Goal: Information Seeking & Learning: Learn about a topic

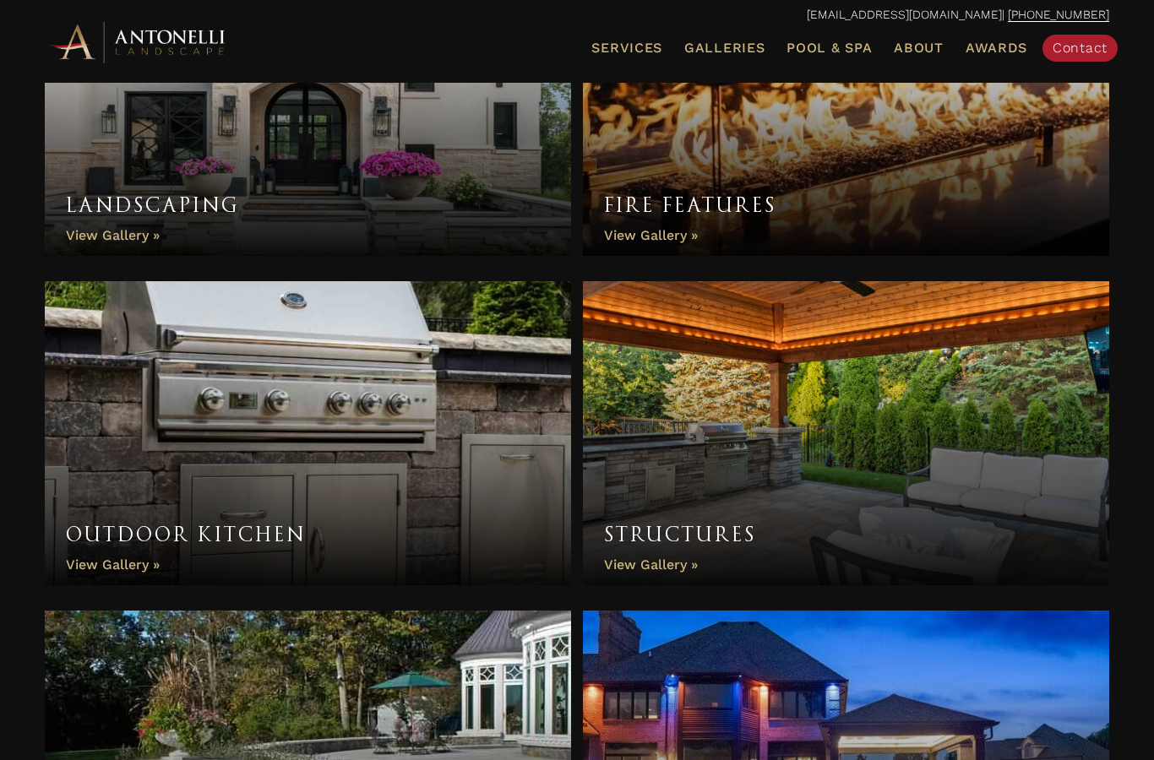
scroll to position [1016, 0]
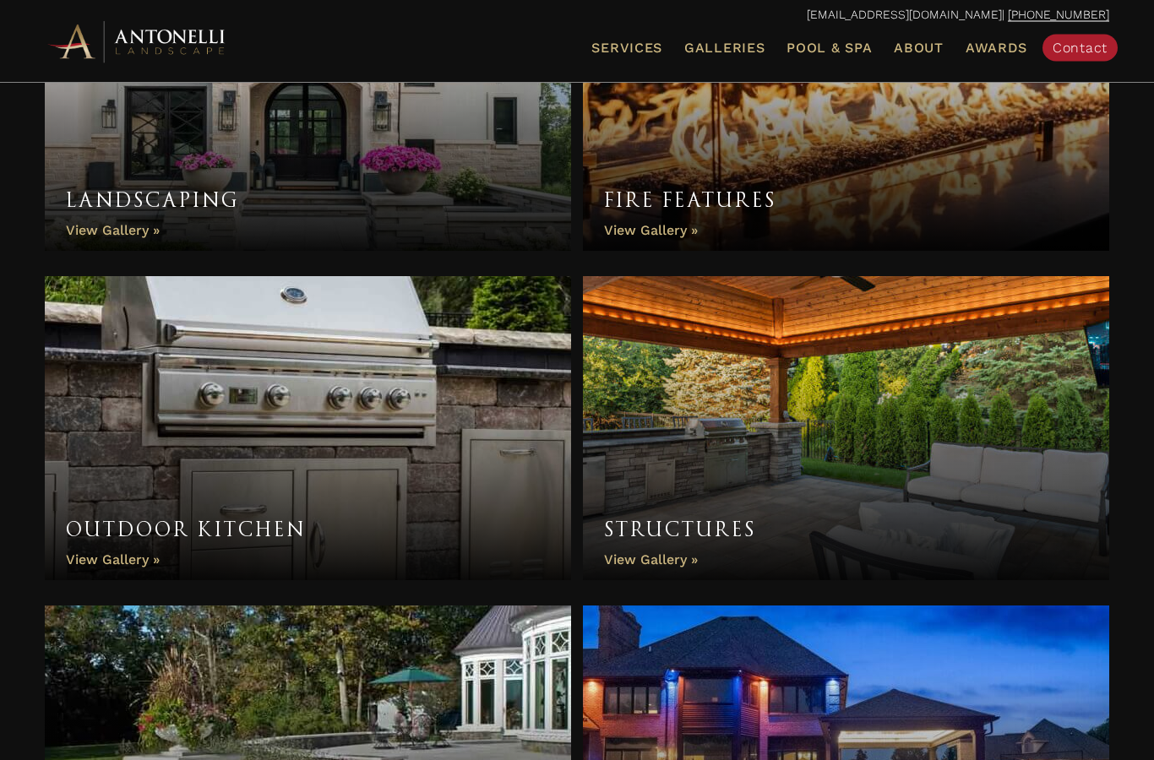
click at [652, 230] on link "Fire Features" at bounding box center [846, 100] width 526 height 304
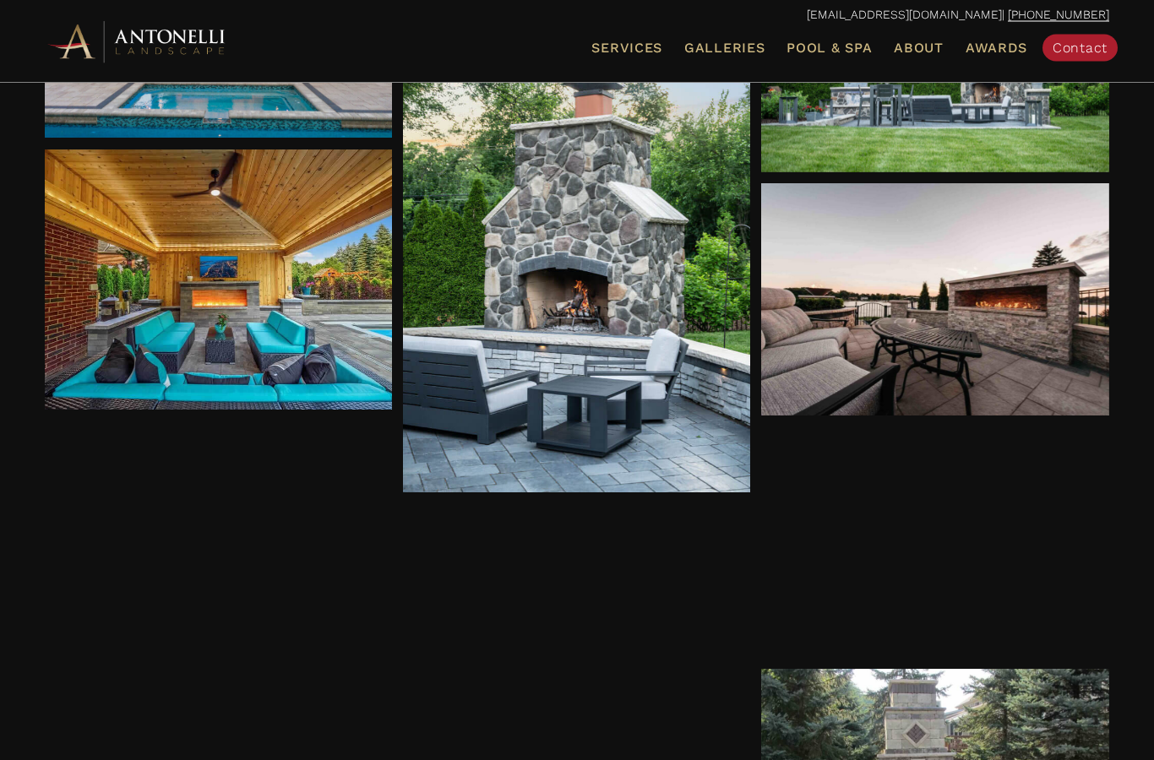
scroll to position [634, 0]
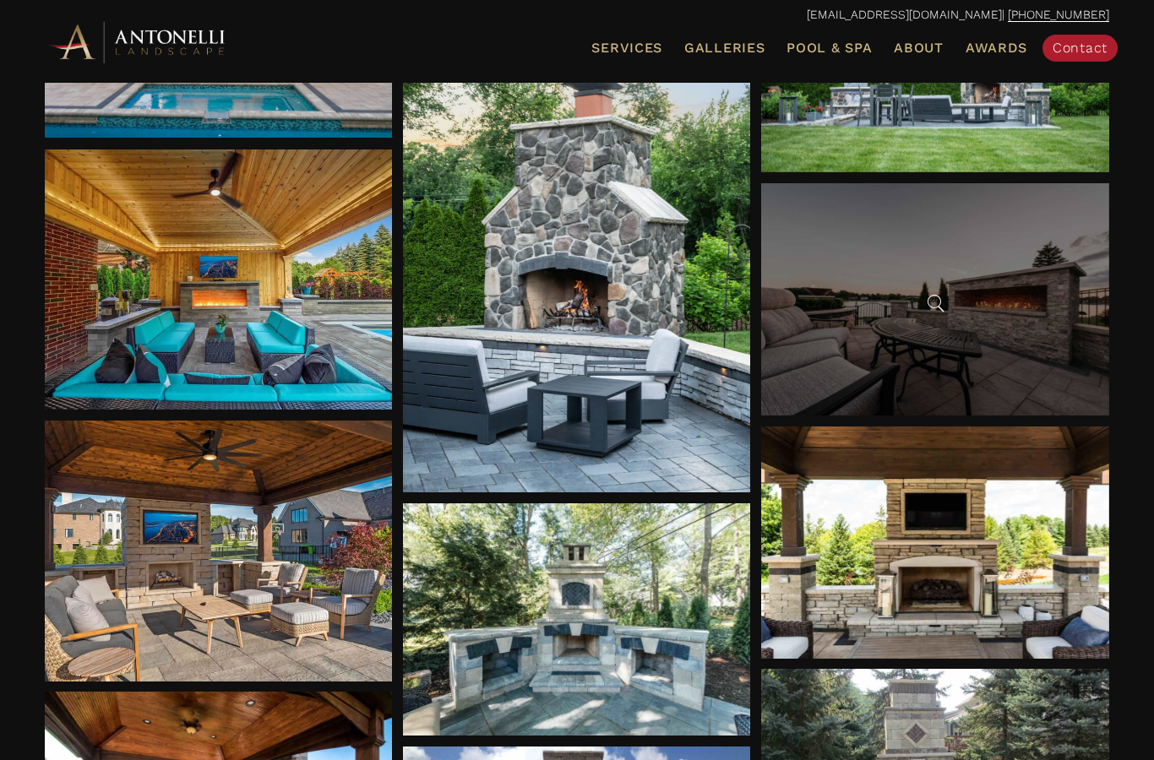
click at [1032, 377] on div at bounding box center [935, 299] width 348 height 232
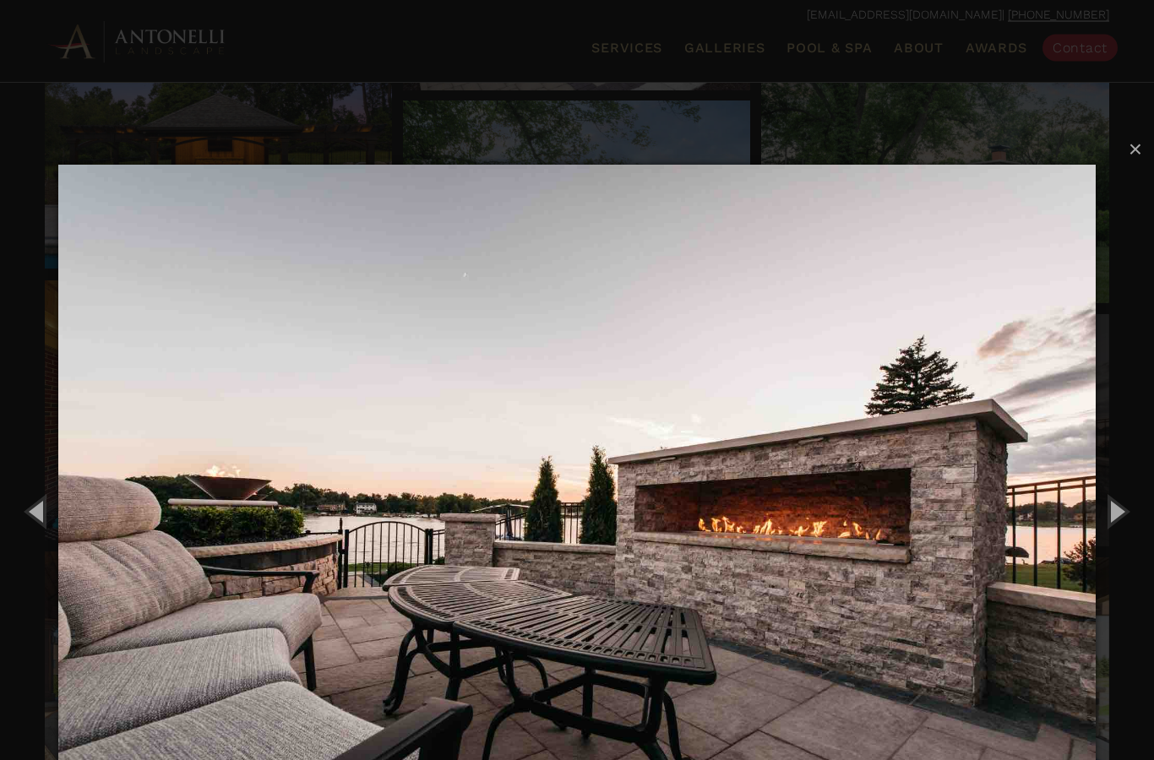
scroll to position [492, 0]
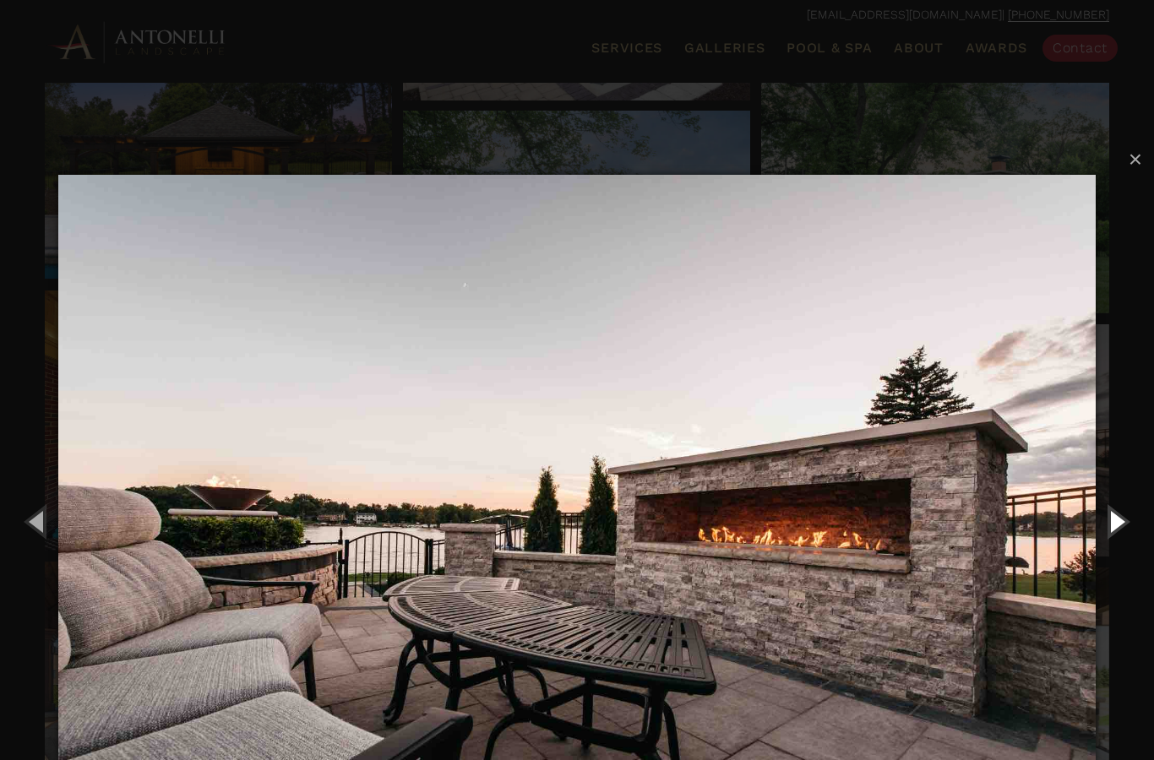
click at [1131, 513] on button "Next (Right arrow key)" at bounding box center [1116, 521] width 76 height 93
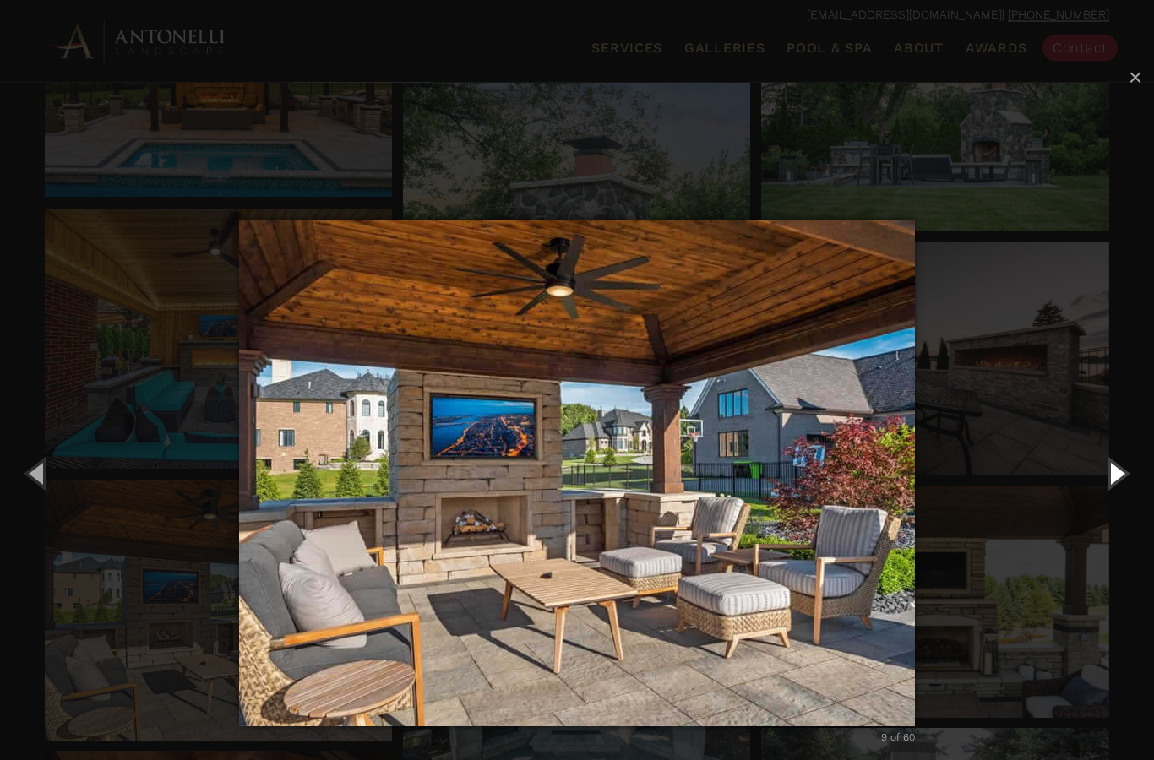
scroll to position [571, 0]
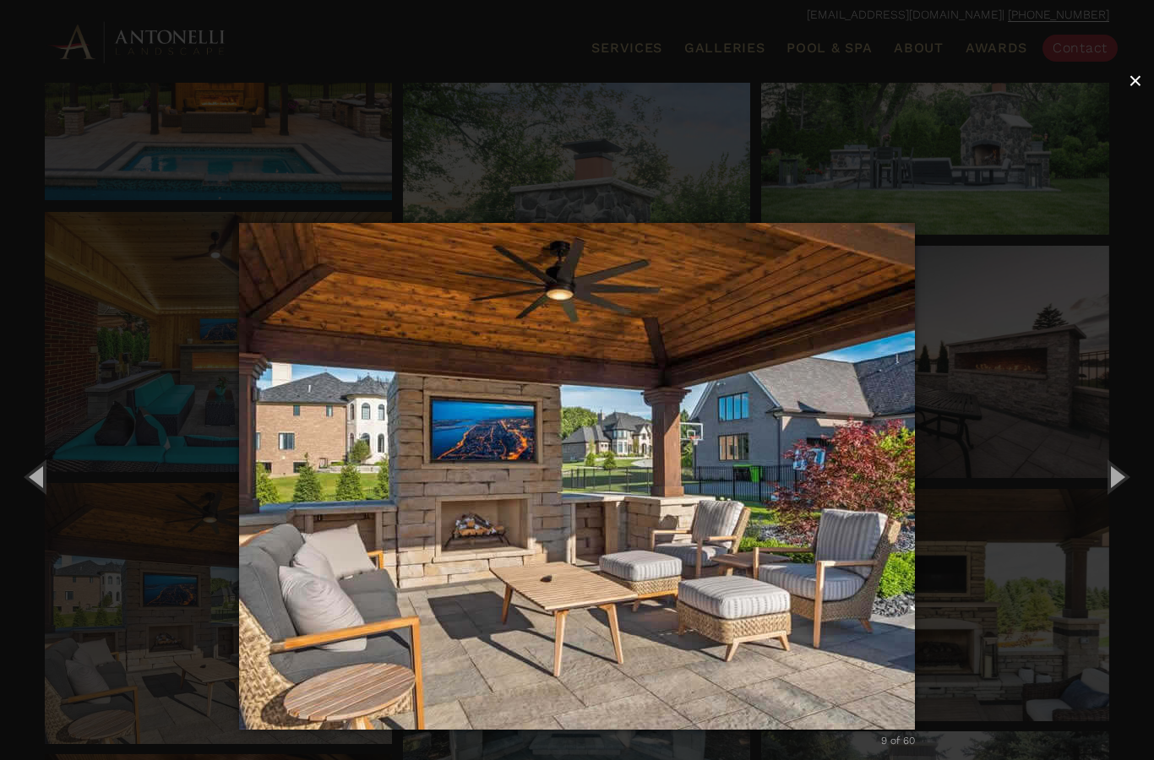
click at [1150, 83] on button "×" at bounding box center [1135, 81] width 37 height 37
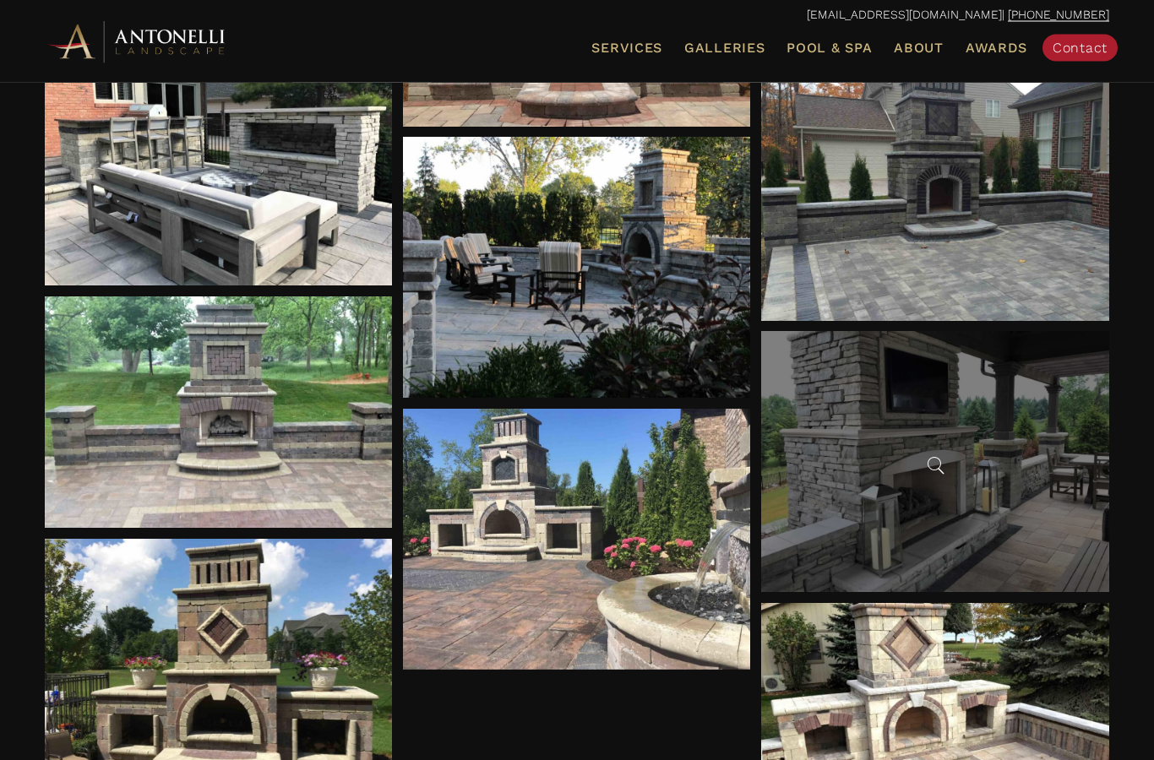
scroll to position [1515, 0]
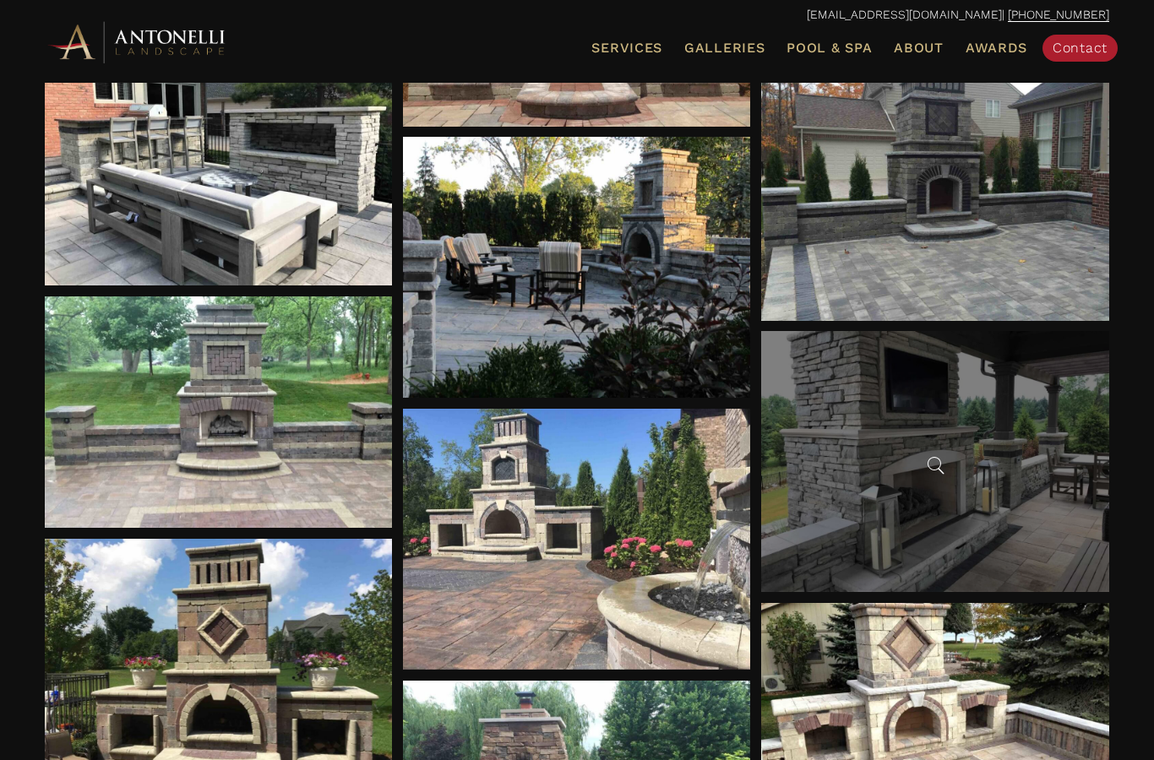
click at [965, 485] on div at bounding box center [935, 461] width 348 height 261
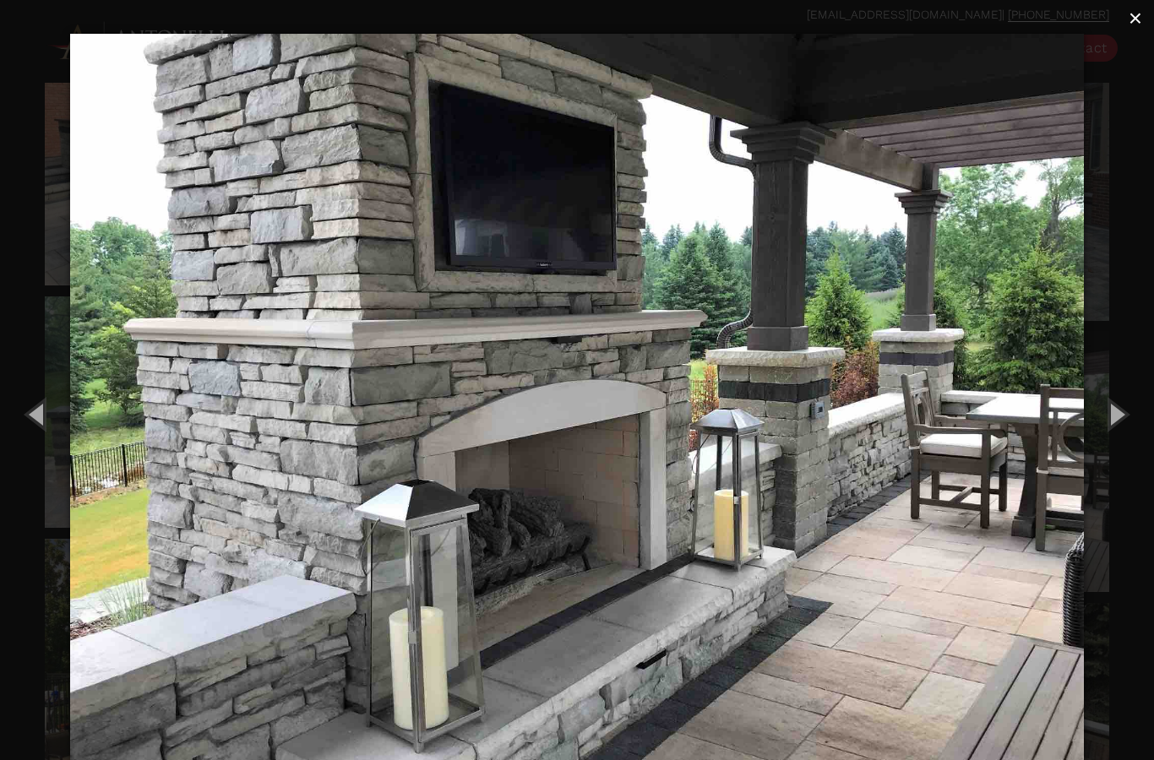
click at [1132, 21] on span "×" at bounding box center [1135, 18] width 14 height 26
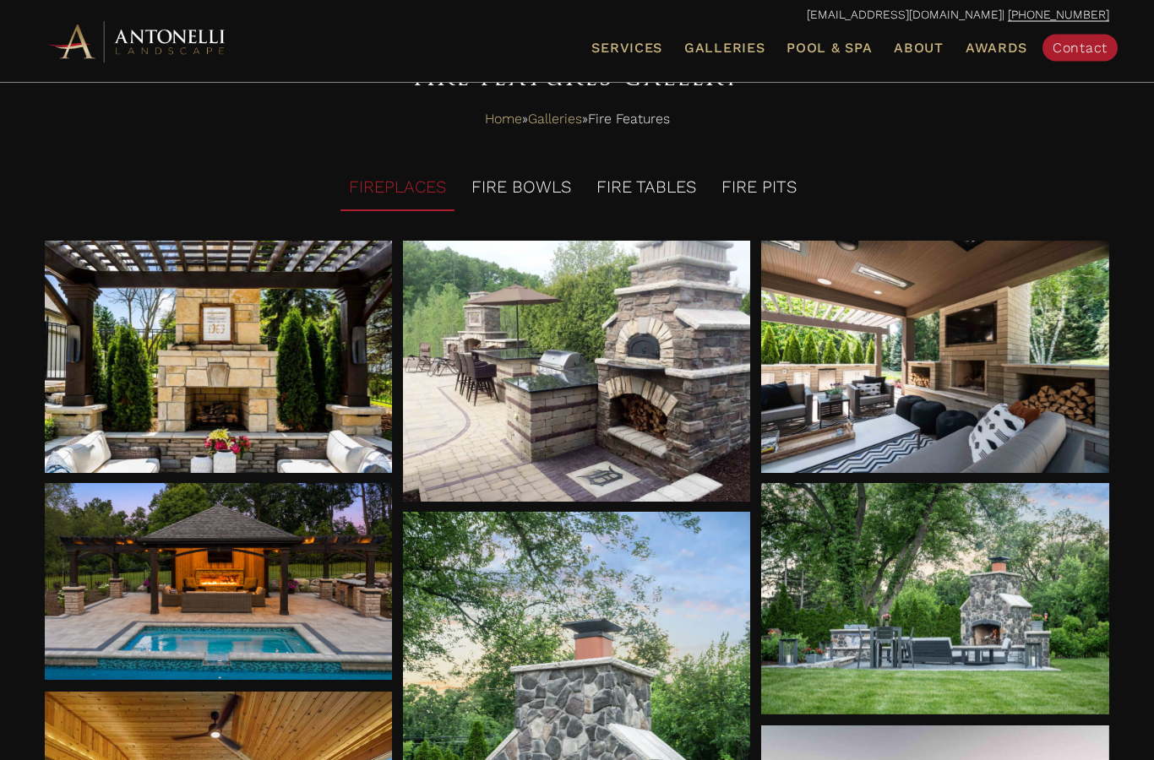
scroll to position [0, 0]
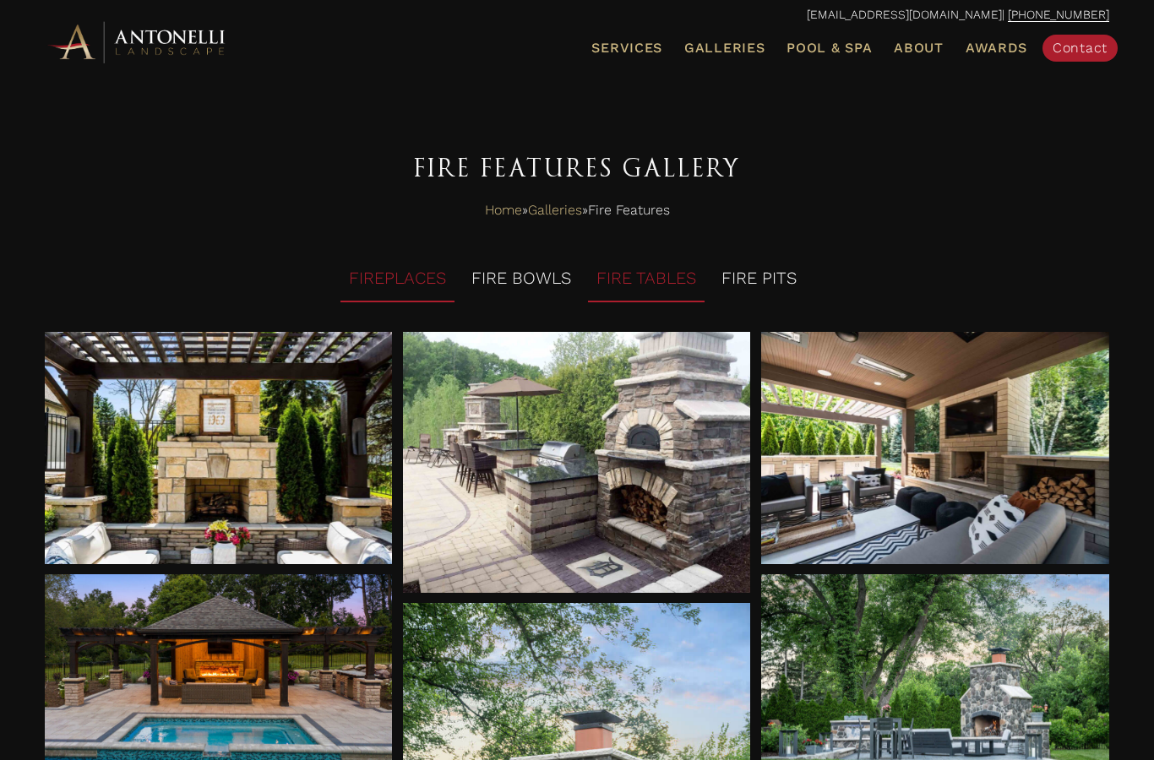
click at [652, 284] on li "FIRE TABLES" at bounding box center [646, 279] width 117 height 46
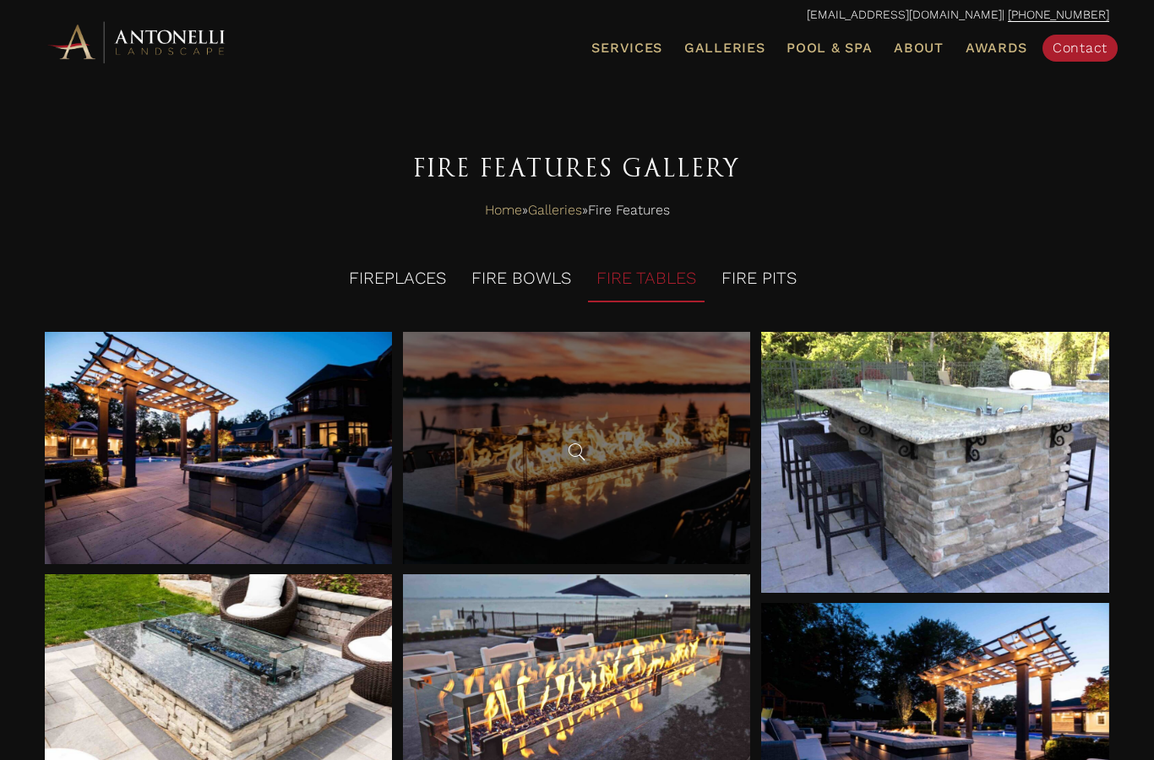
click at [566, 478] on div at bounding box center [577, 448] width 348 height 232
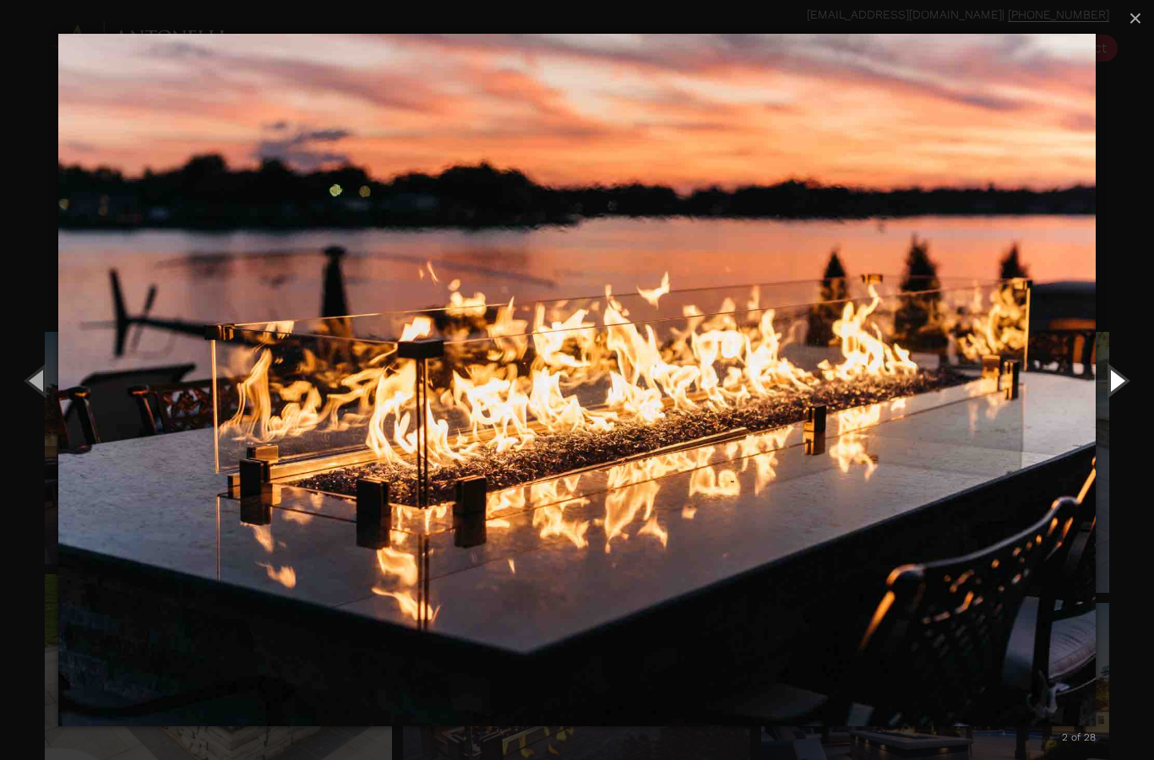
click at [1129, 394] on button "Next (Right arrow key)" at bounding box center [1116, 380] width 76 height 93
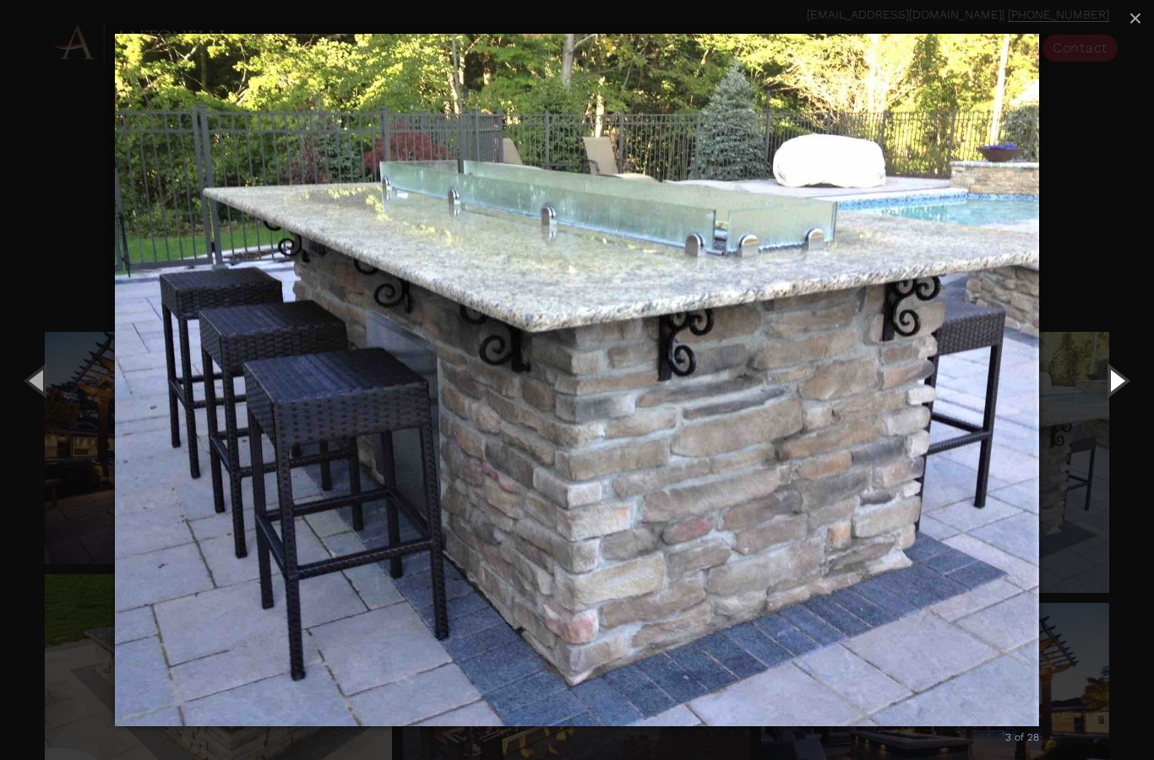
click at [1119, 386] on button "Next (Right arrow key)" at bounding box center [1116, 380] width 76 height 93
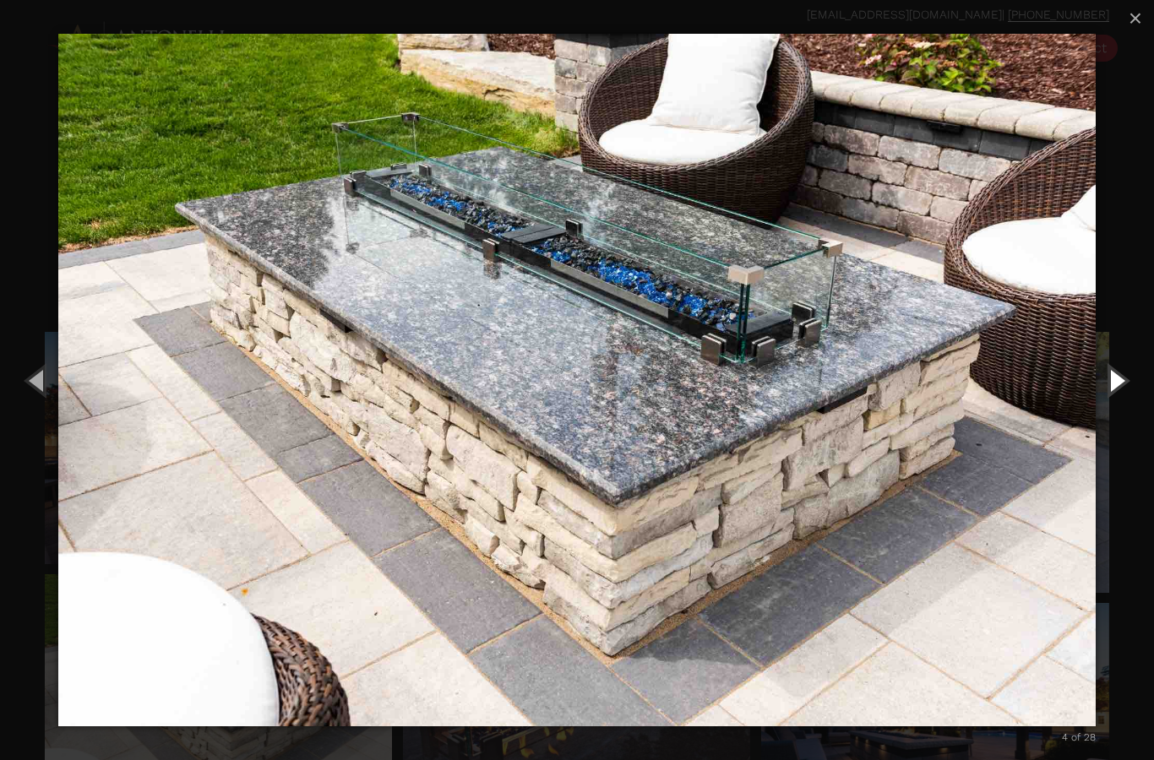
click at [1107, 383] on button "Next (Right arrow key)" at bounding box center [1116, 380] width 76 height 93
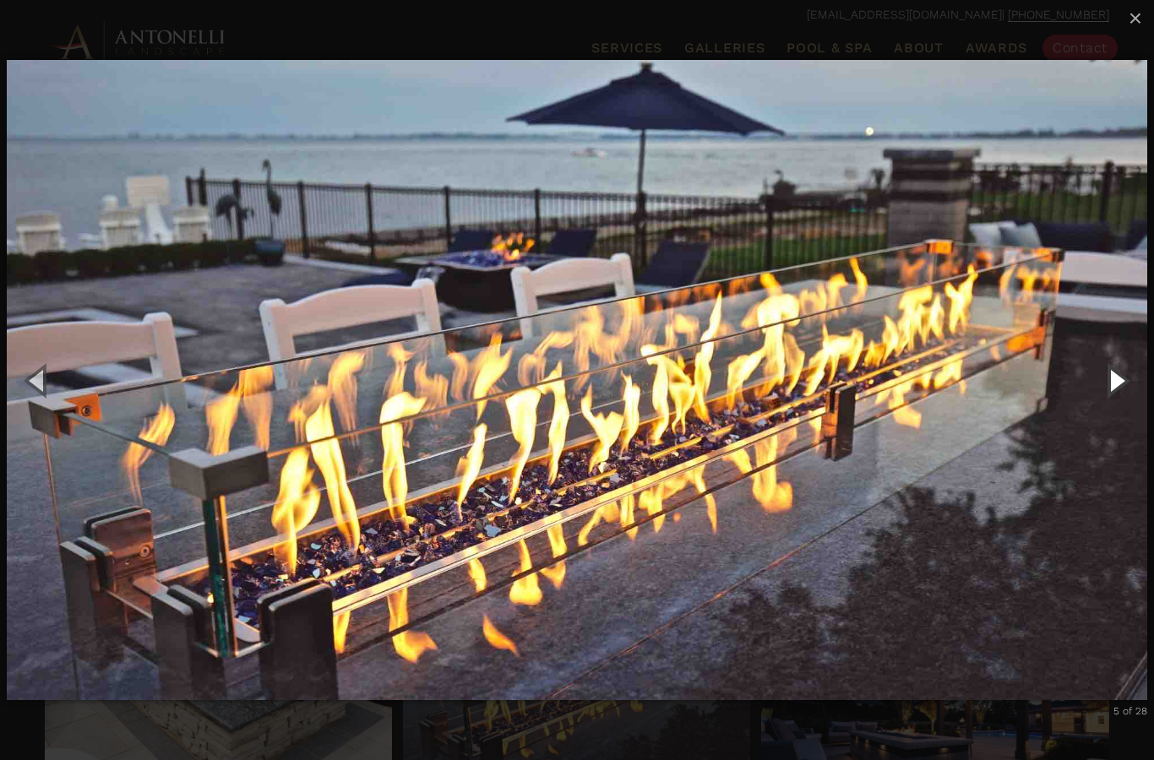
click at [1107, 381] on button "Next (Right arrow key)" at bounding box center [1116, 380] width 76 height 93
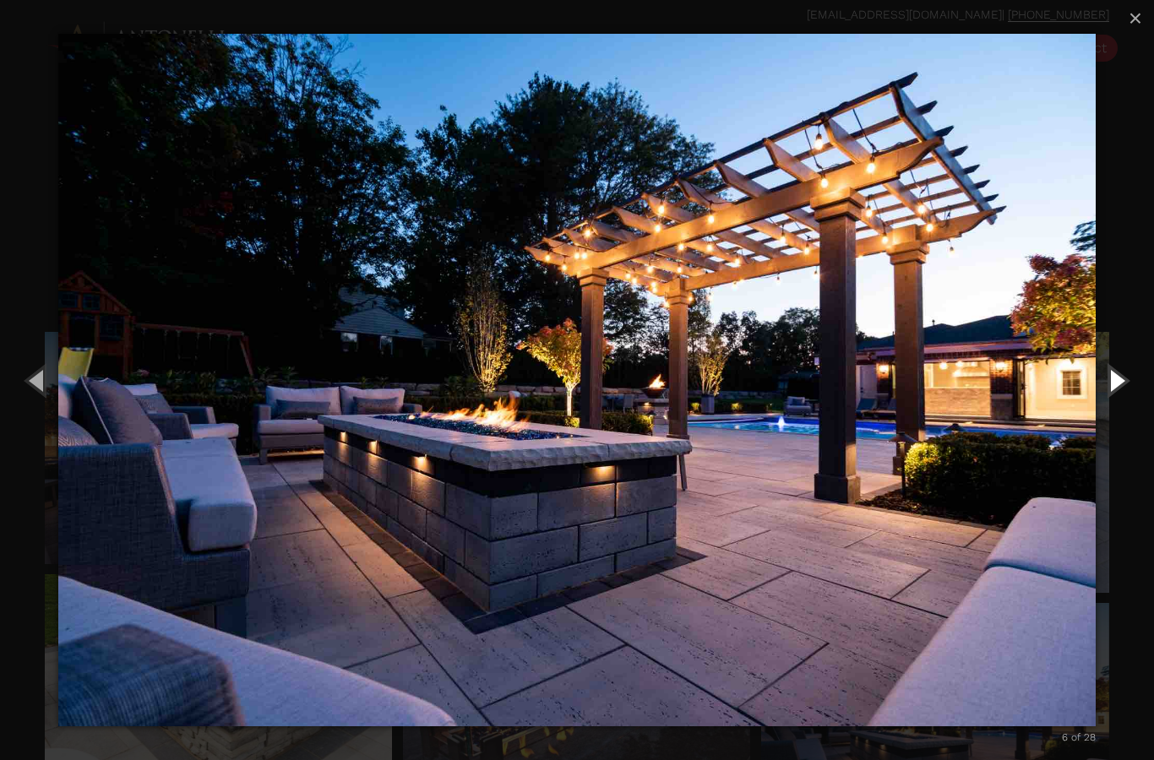
click at [1101, 389] on button "Next (Right arrow key)" at bounding box center [1116, 380] width 76 height 93
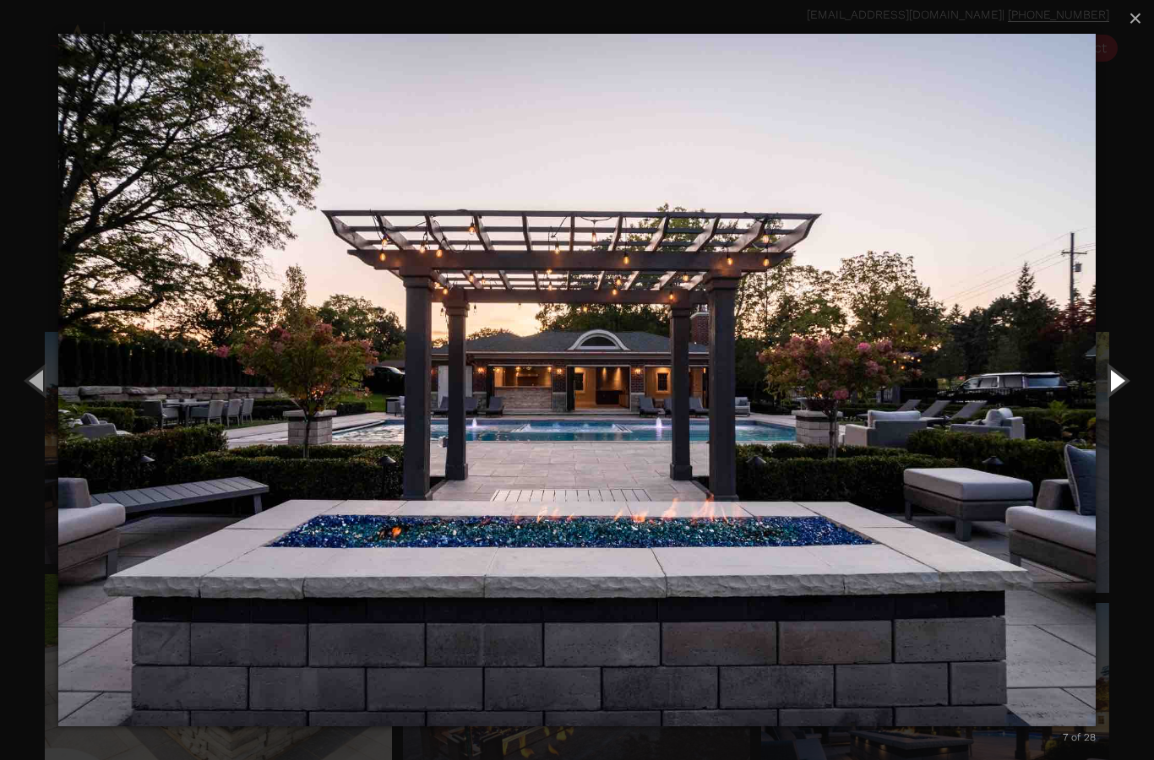
click at [1112, 387] on button "Next (Right arrow key)" at bounding box center [1116, 380] width 76 height 93
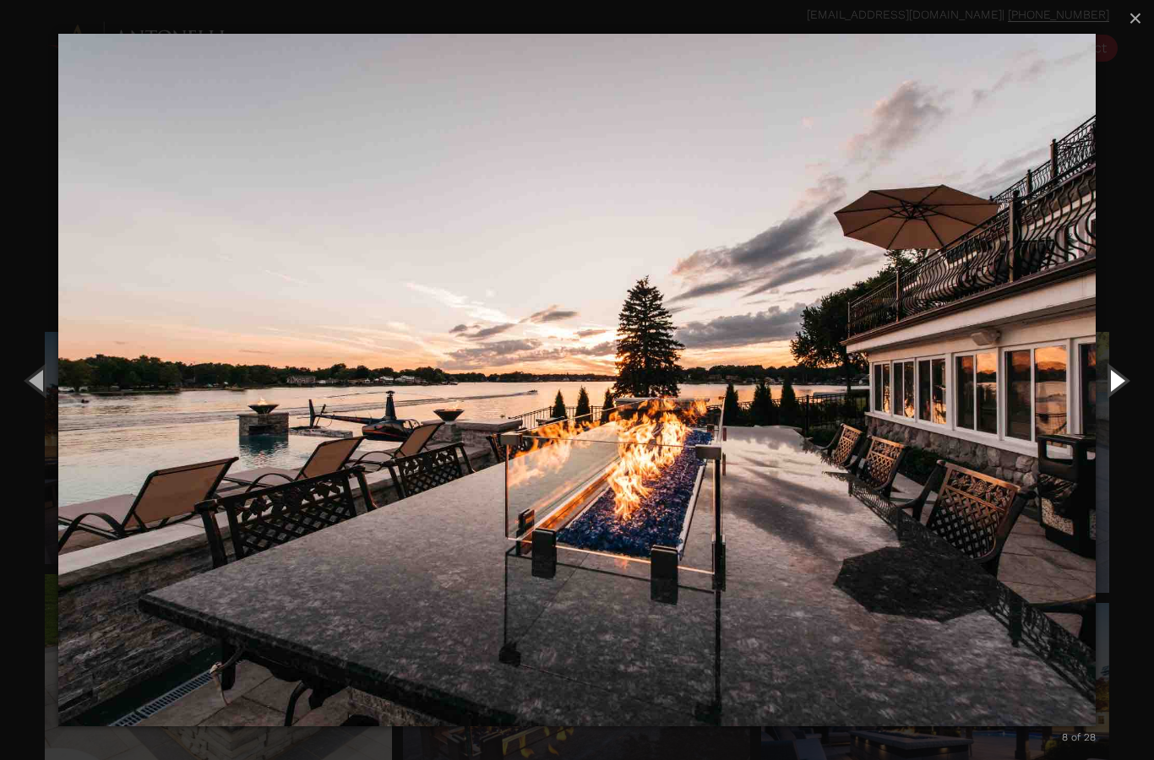
click at [1108, 395] on button "Next (Right arrow key)" at bounding box center [1116, 380] width 76 height 93
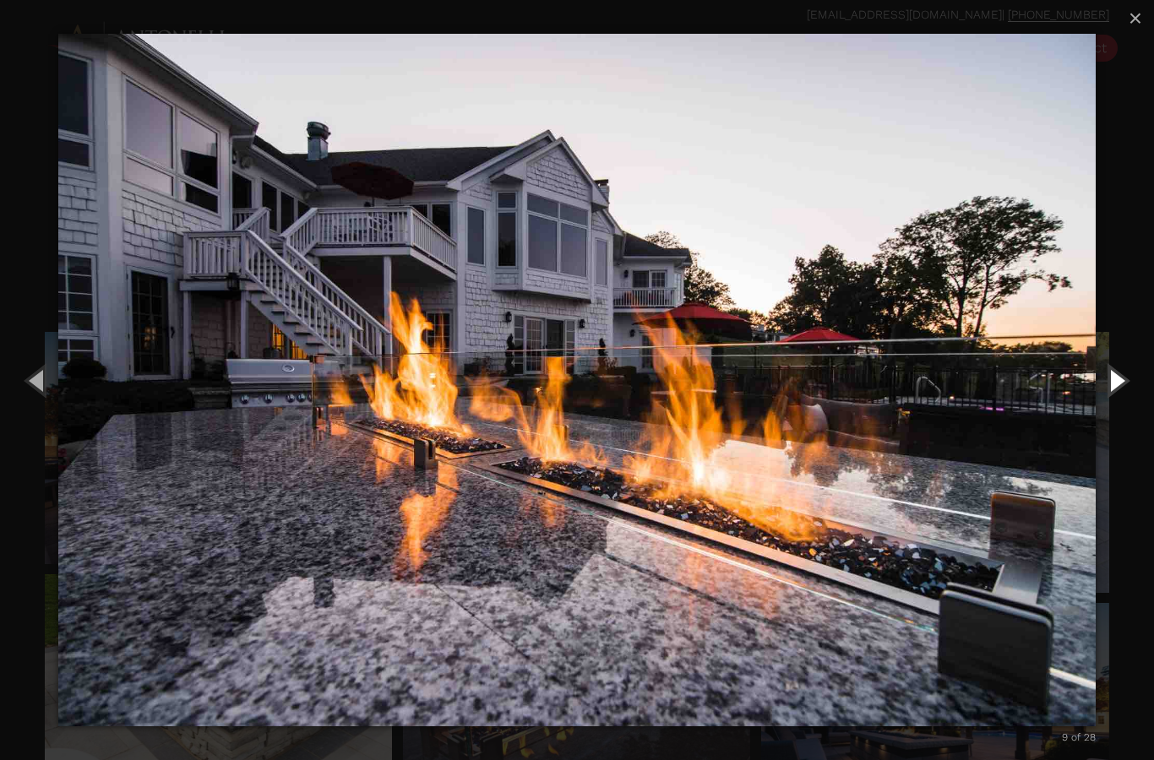
click at [1118, 399] on button "Next (Right arrow key)" at bounding box center [1116, 380] width 76 height 93
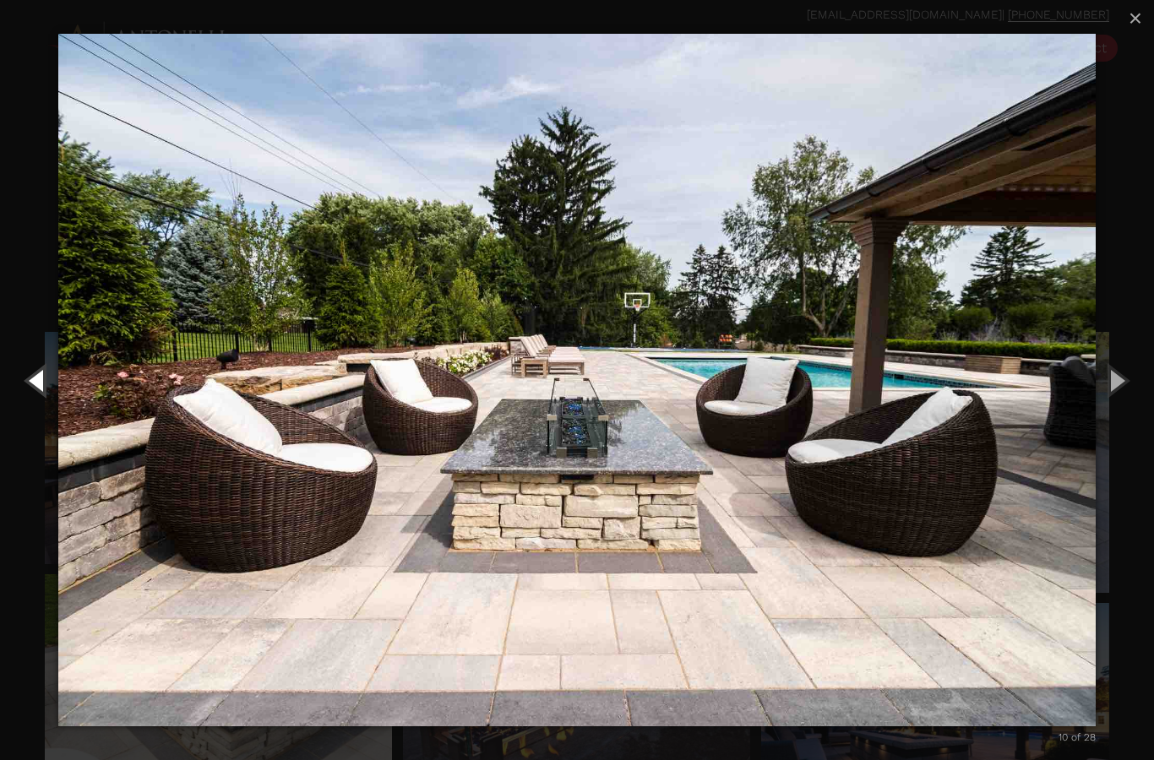
click at [24, 372] on button "Previous (Left arrow key)" at bounding box center [38, 380] width 76 height 93
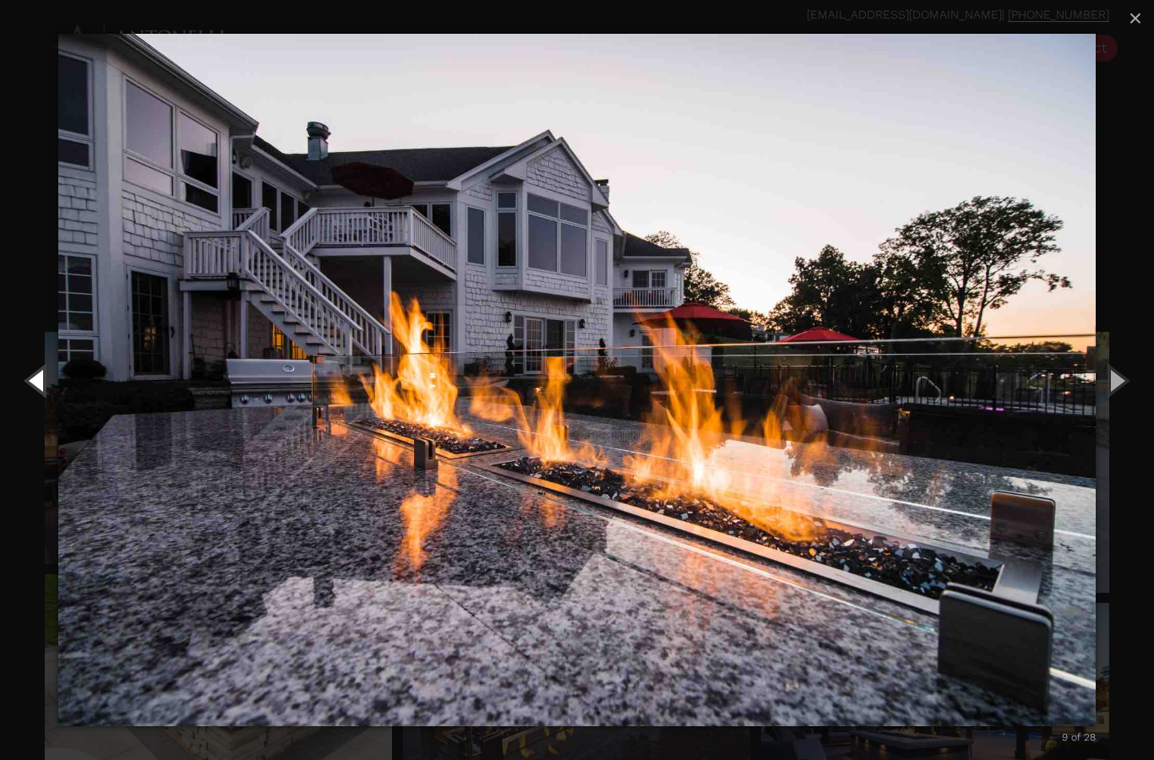
click at [35, 391] on button "Previous (Left arrow key)" at bounding box center [38, 380] width 76 height 93
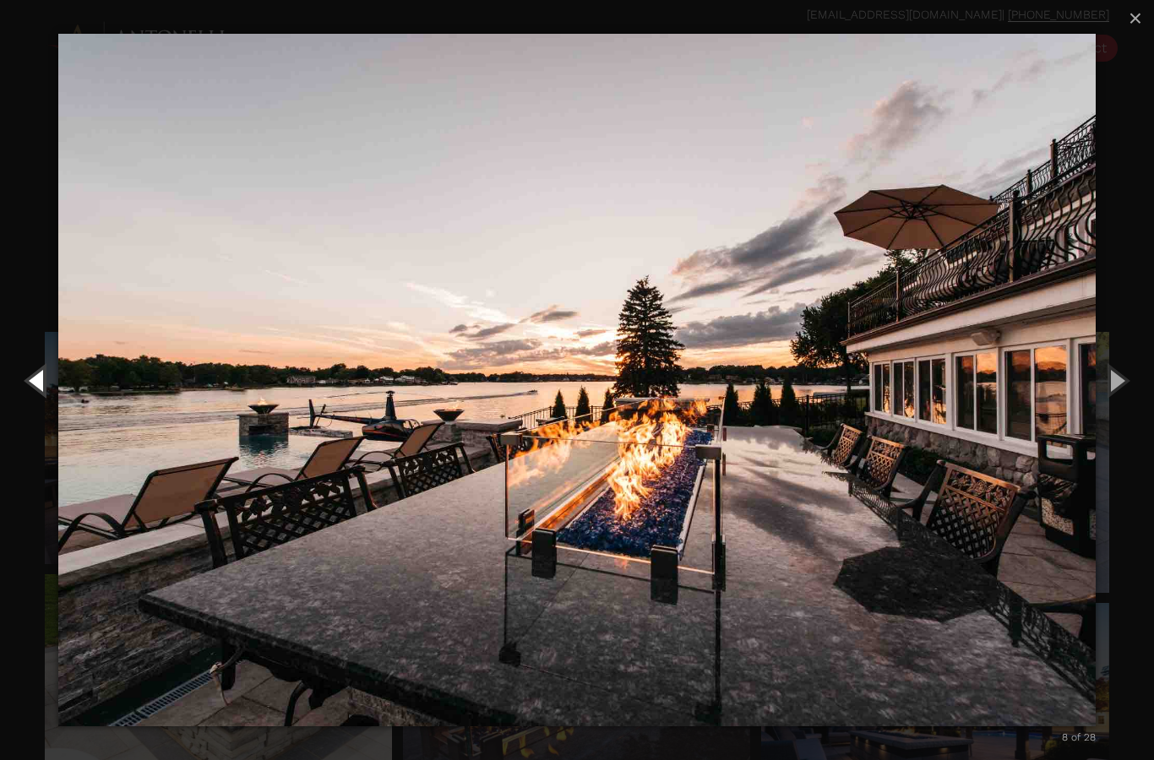
click at [43, 394] on button "Previous (Left arrow key)" at bounding box center [38, 380] width 76 height 93
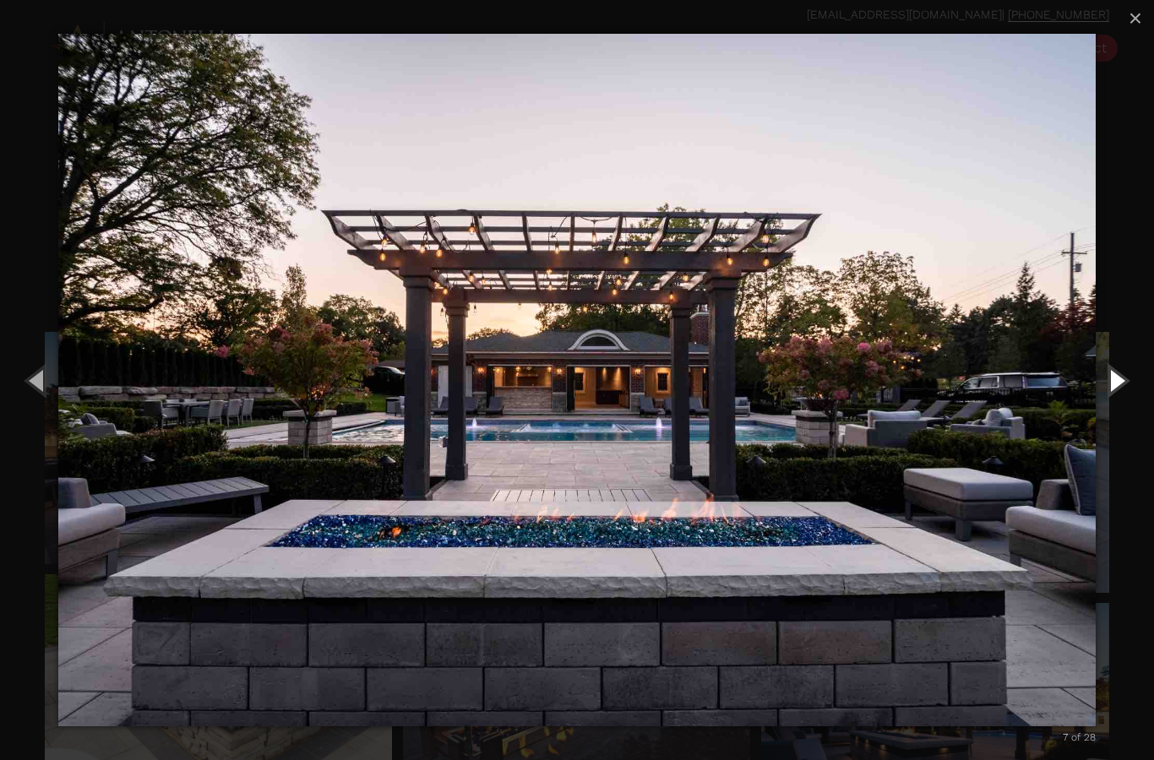
click at [1125, 386] on button "Next (Right arrow key)" at bounding box center [1116, 380] width 76 height 93
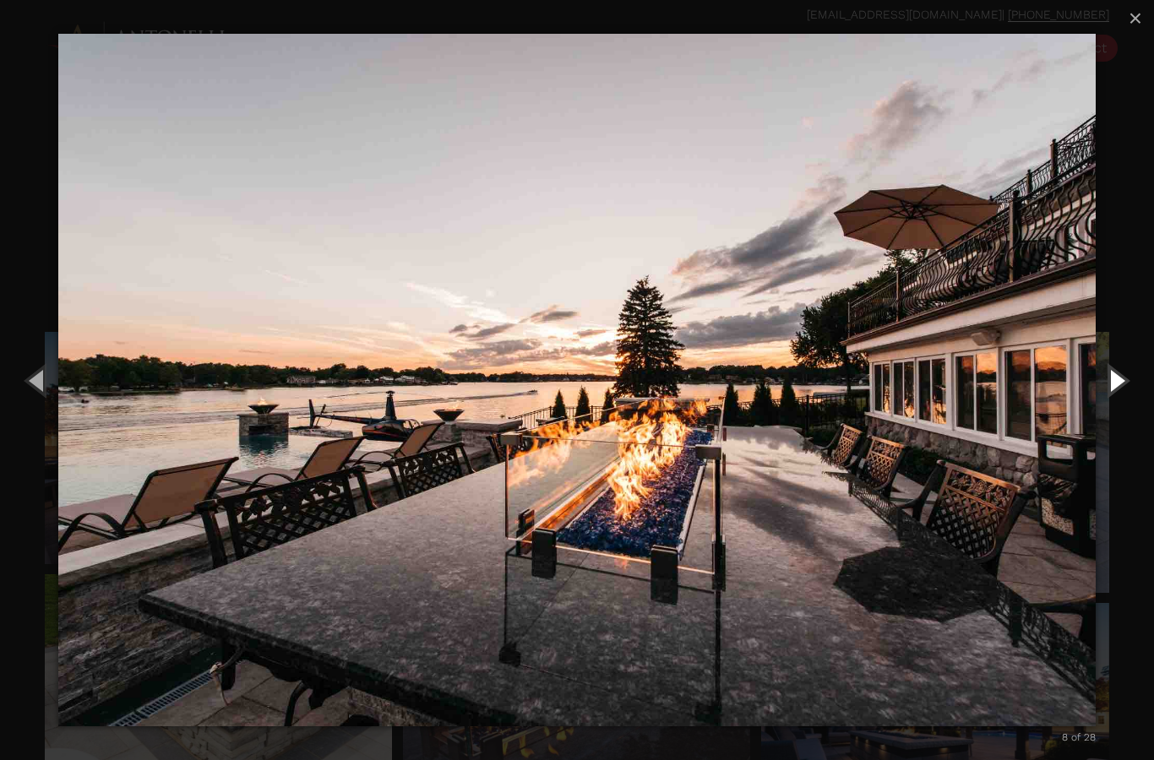
click at [1122, 390] on button "Next (Right arrow key)" at bounding box center [1116, 380] width 76 height 93
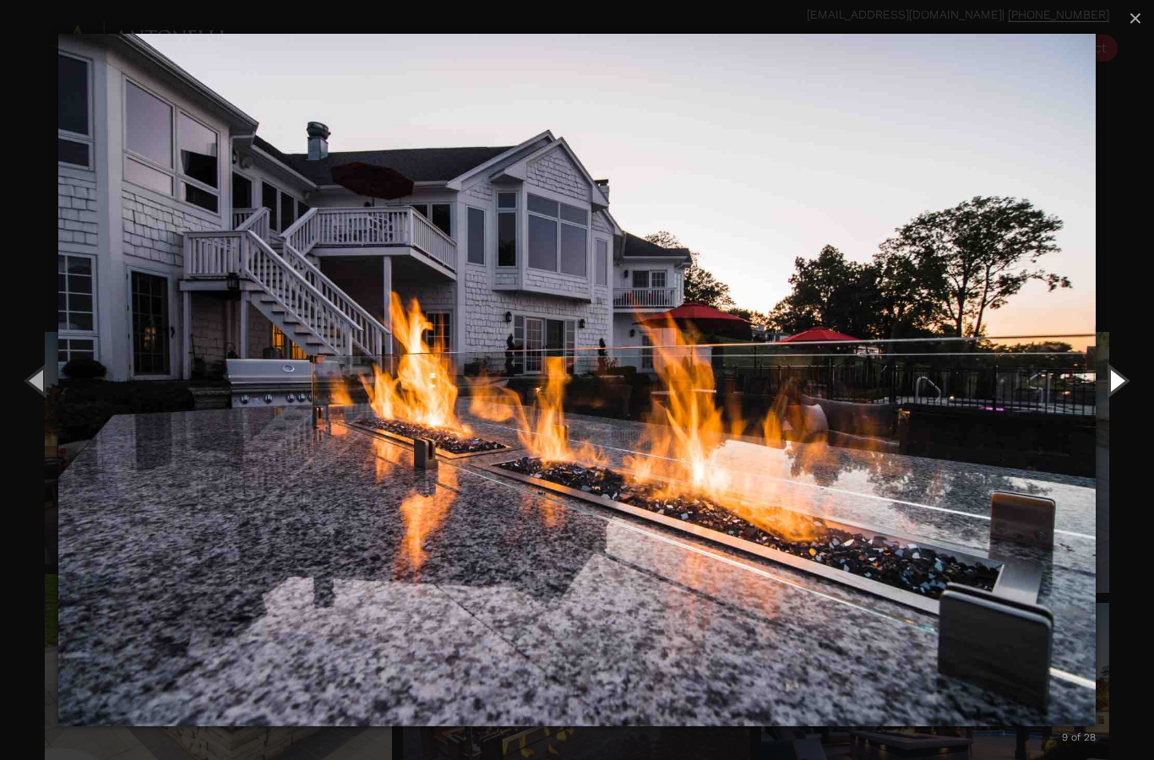
click at [1123, 394] on button "Next (Right arrow key)" at bounding box center [1116, 380] width 76 height 93
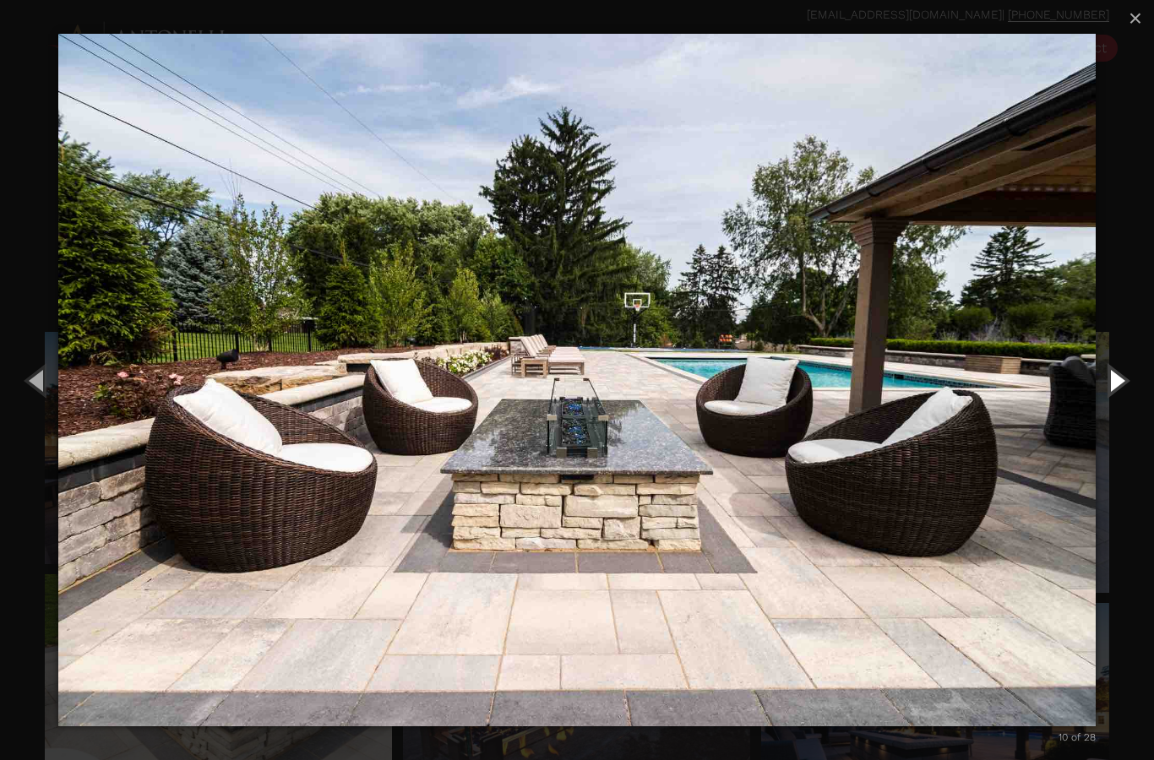
click at [1121, 385] on button "Next (Right arrow key)" at bounding box center [1116, 380] width 76 height 93
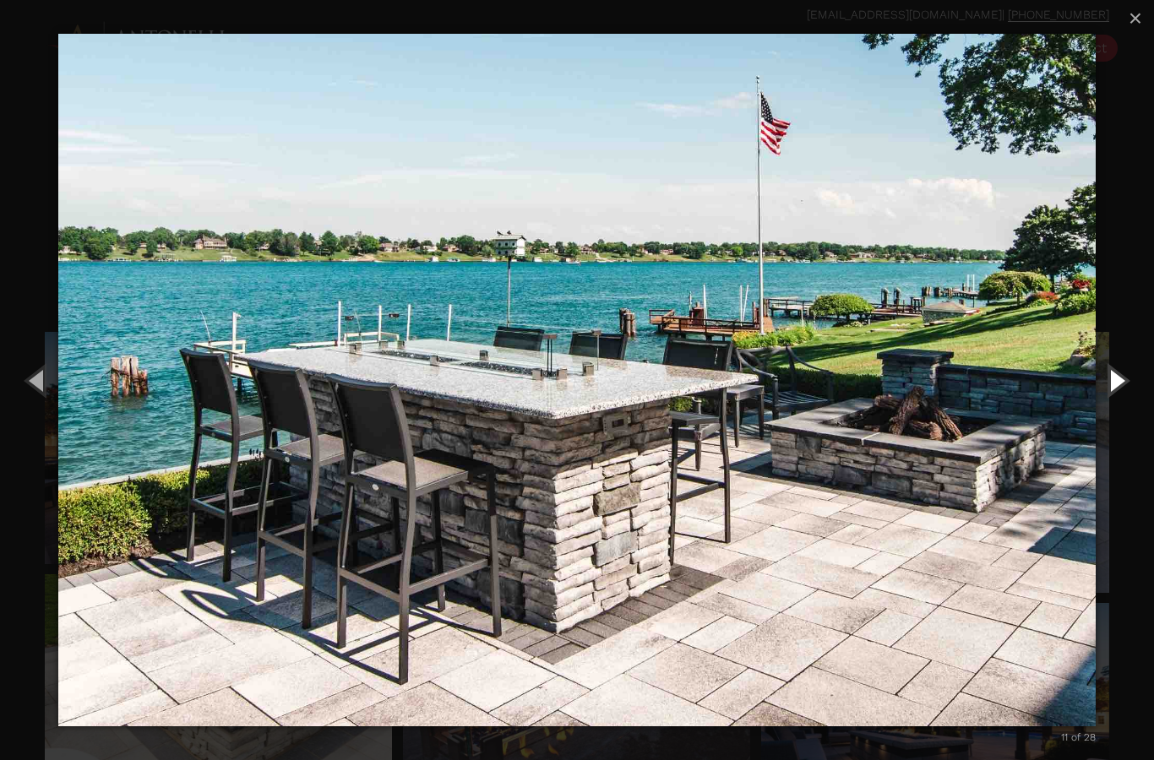
click at [1119, 390] on button "Next (Right arrow key)" at bounding box center [1116, 380] width 76 height 93
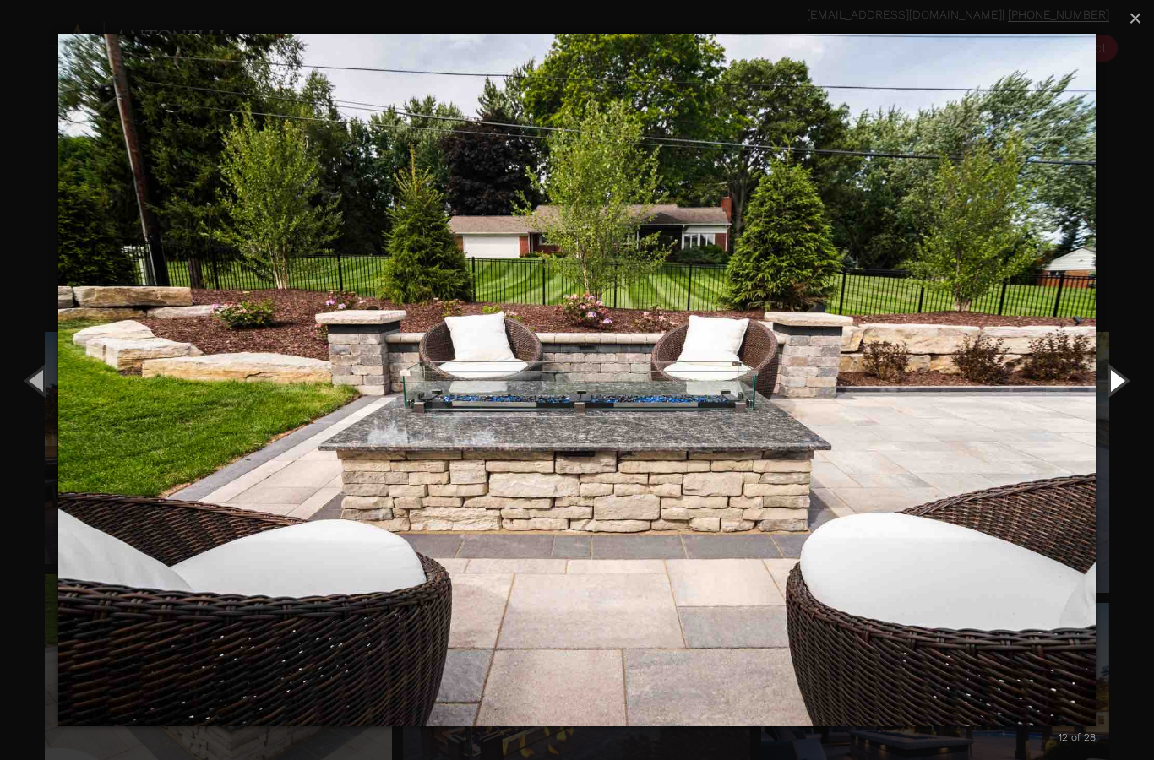
click at [1114, 392] on button "Next (Right arrow key)" at bounding box center [1116, 380] width 76 height 93
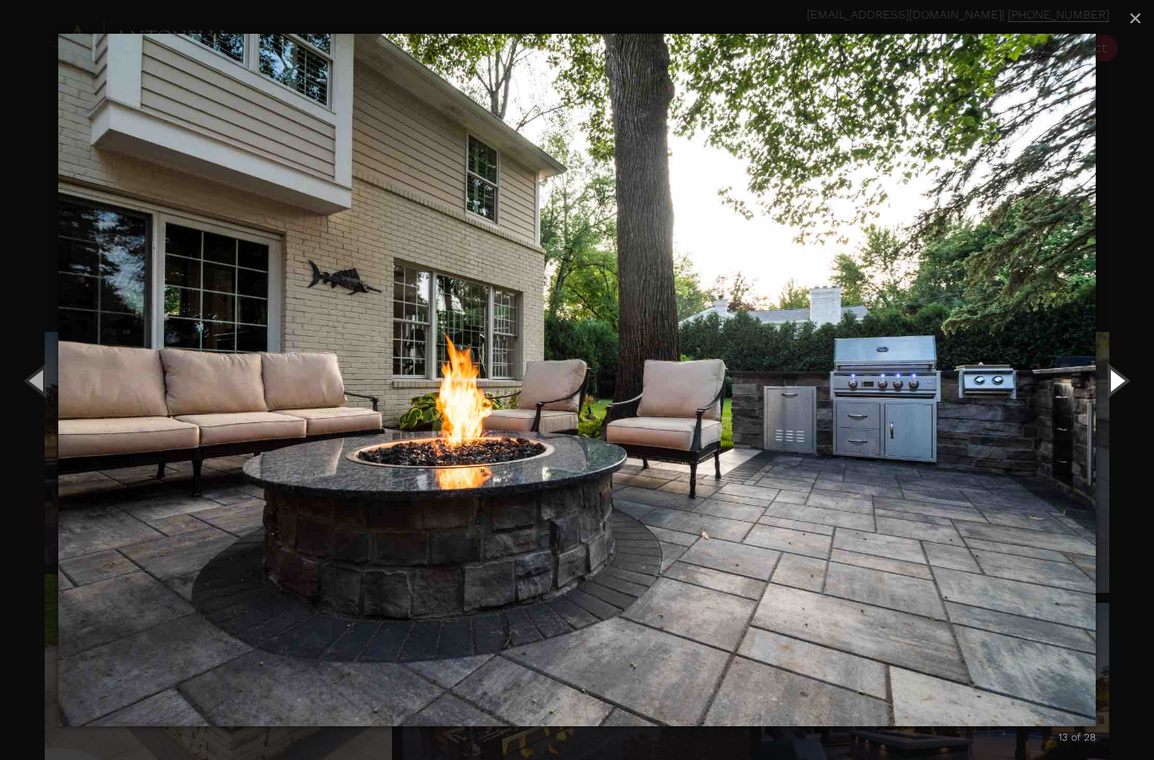
click at [1116, 386] on button "Next (Right arrow key)" at bounding box center [1116, 380] width 76 height 93
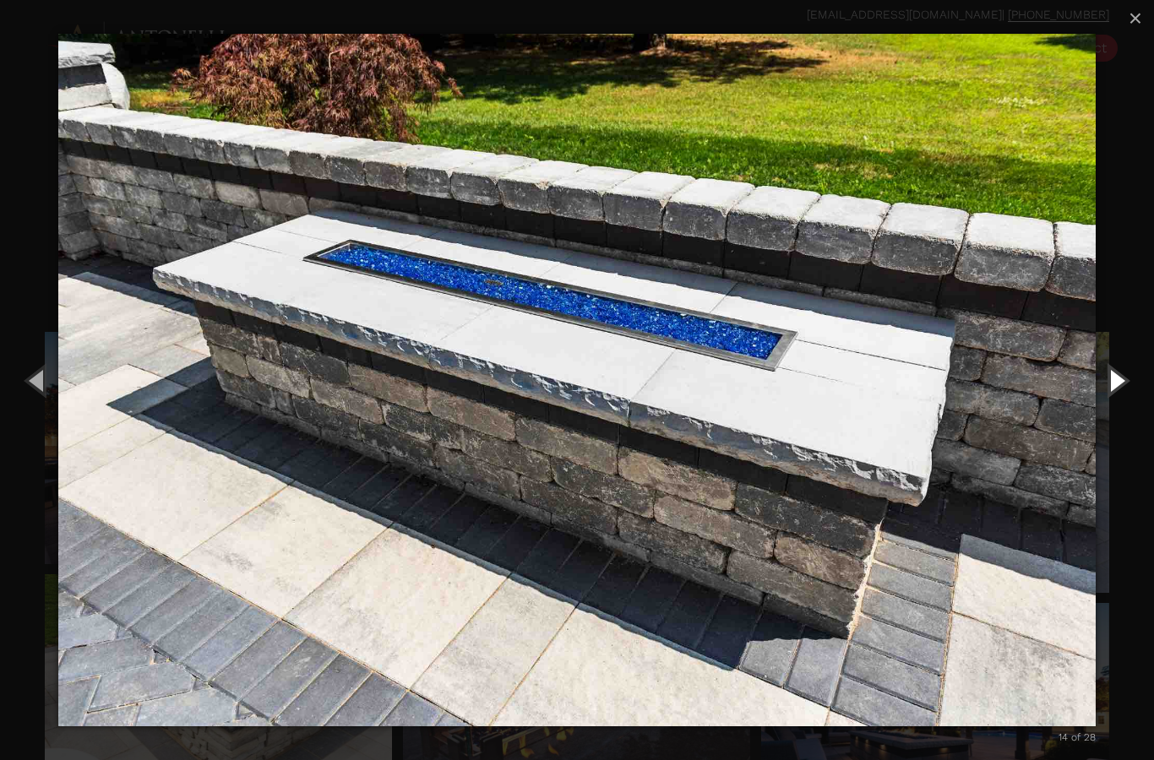
click at [1123, 393] on button "Next (Right arrow key)" at bounding box center [1116, 380] width 76 height 93
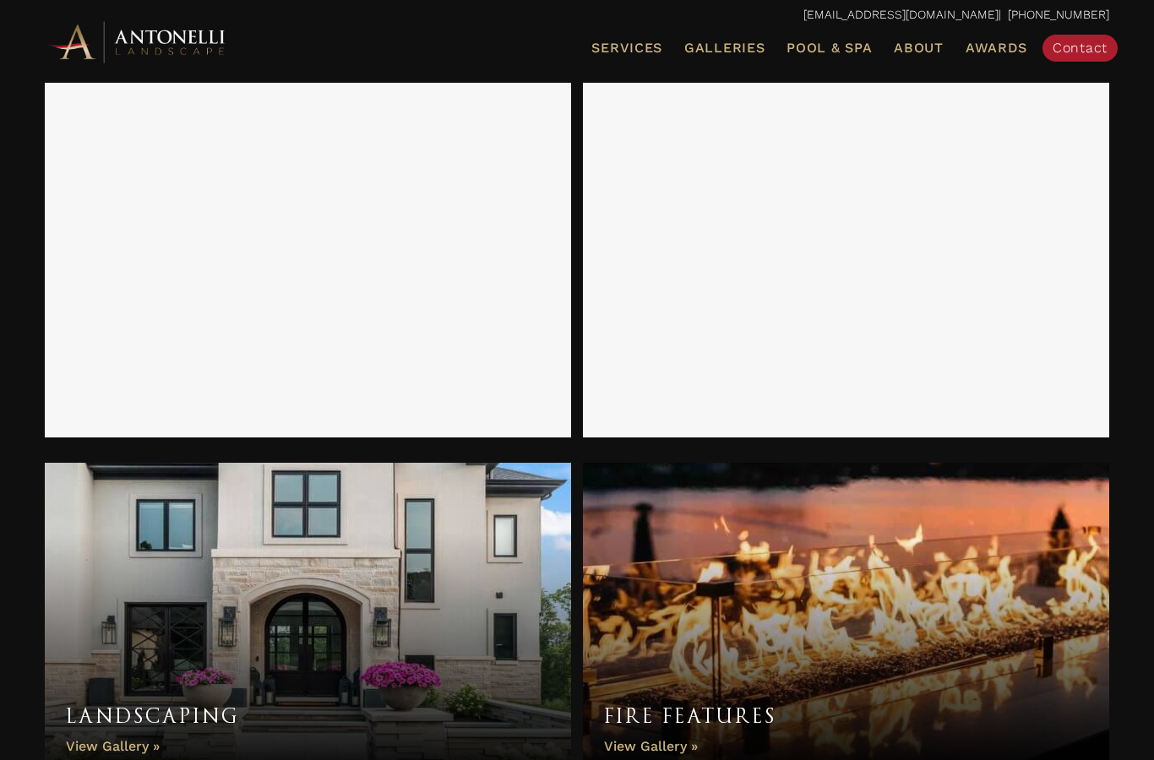
scroll to position [1277, 0]
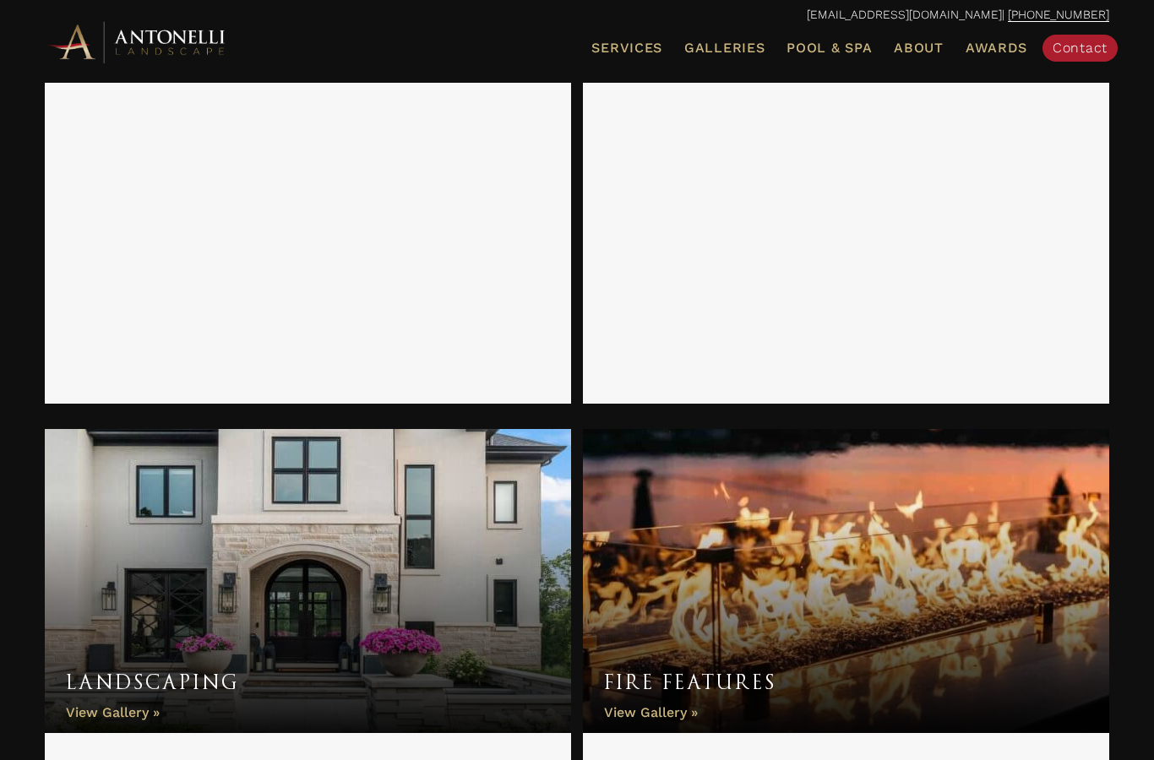
click at [646, 715] on link "Fire Features" at bounding box center [846, 581] width 526 height 304
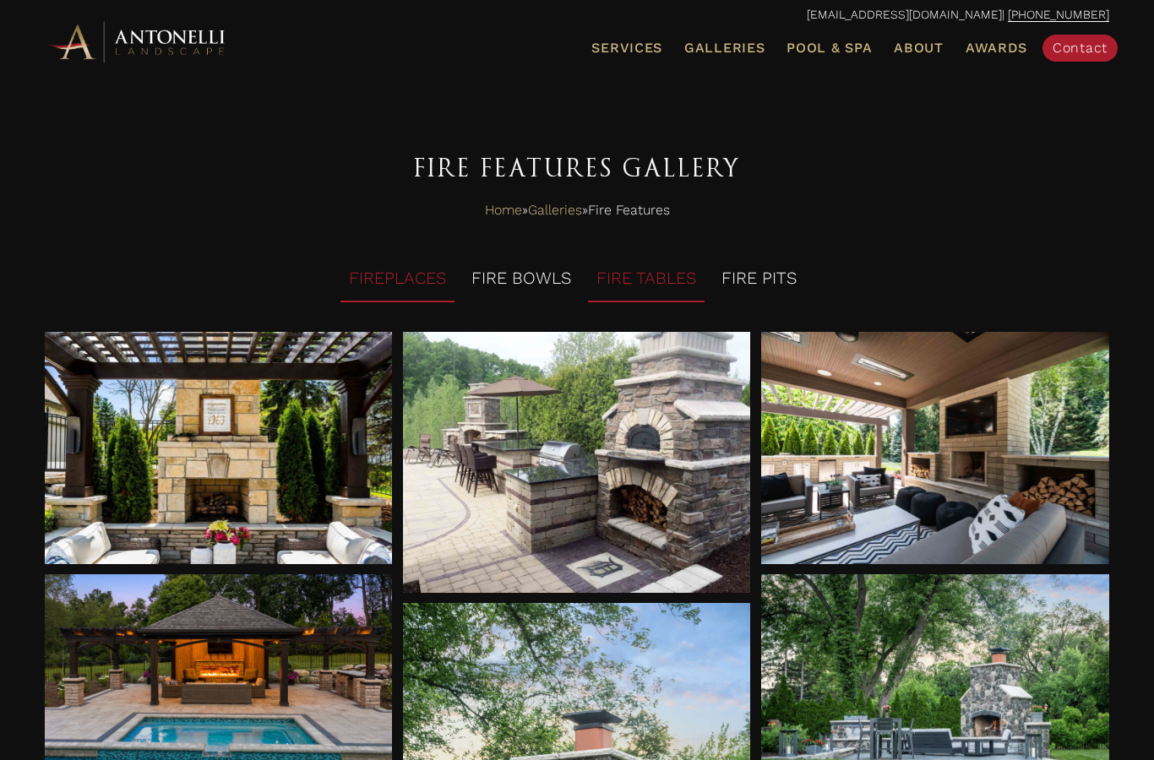
click at [652, 275] on li "FIRE TABLES" at bounding box center [646, 279] width 117 height 46
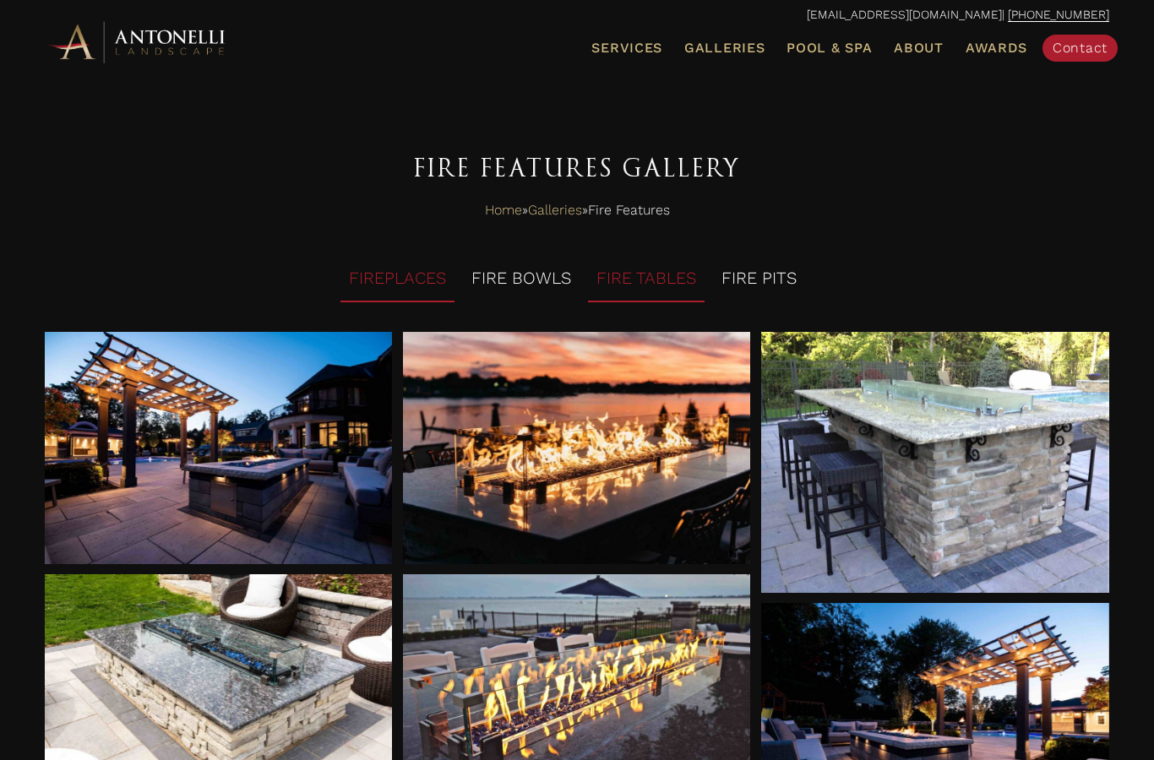
click at [401, 268] on li "FIREPLACES" at bounding box center [397, 279] width 114 height 46
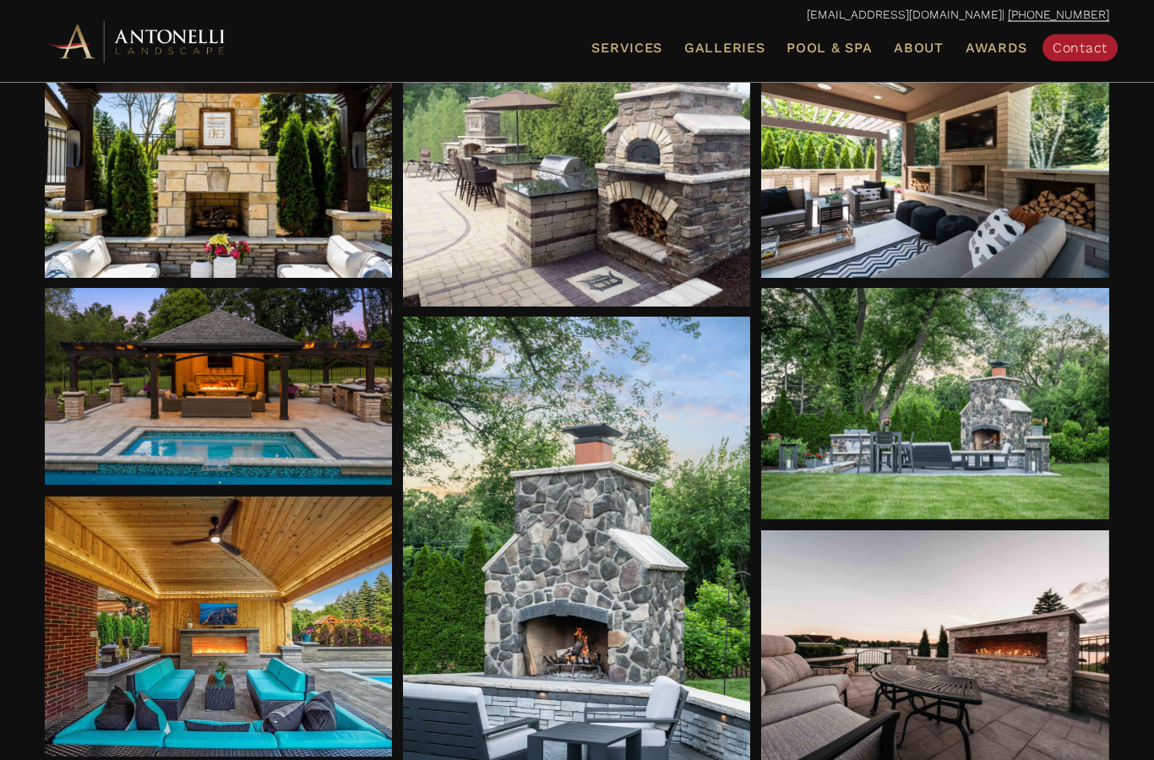
scroll to position [286, 0]
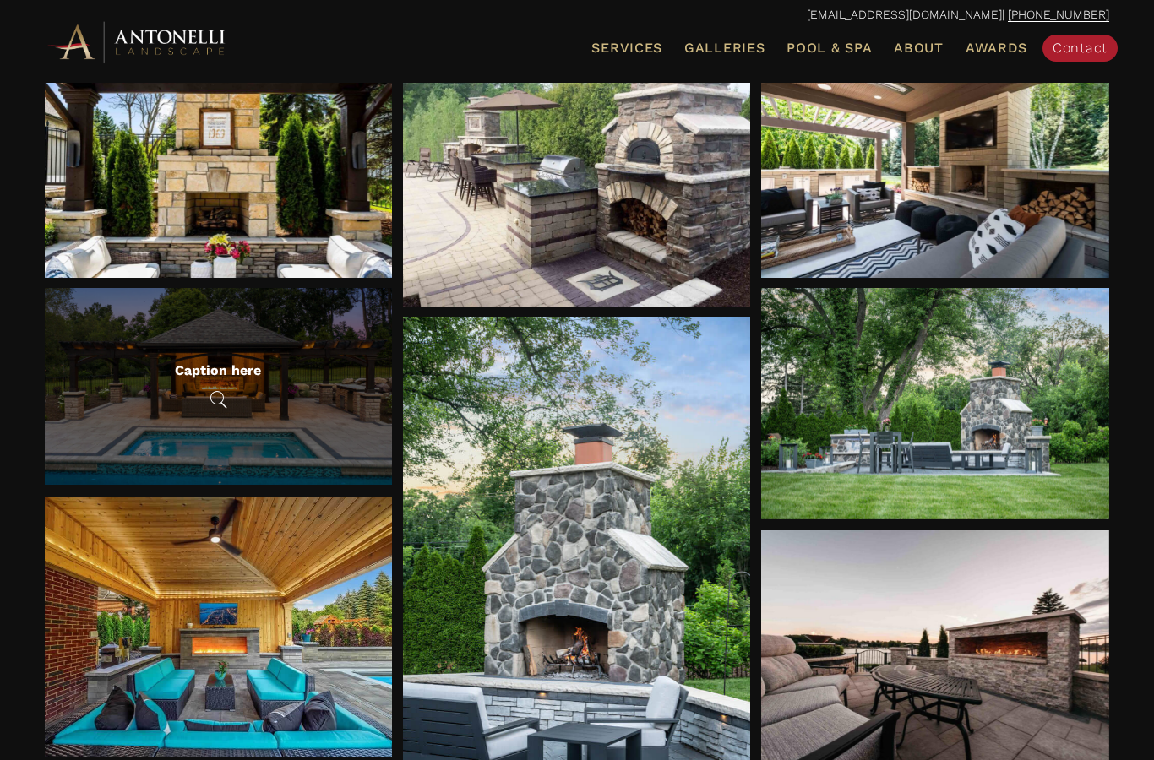
click at [263, 387] on div "Caption here" at bounding box center [219, 387] width 348 height 198
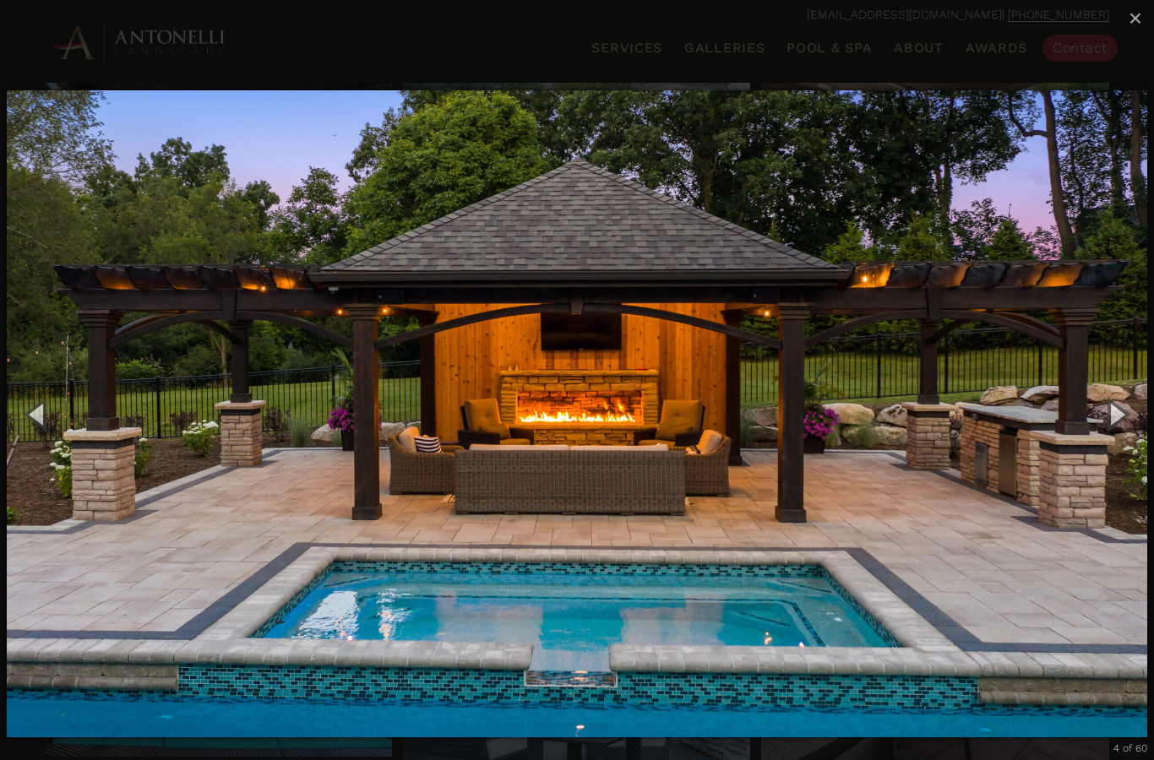
scroll to position [313, 0]
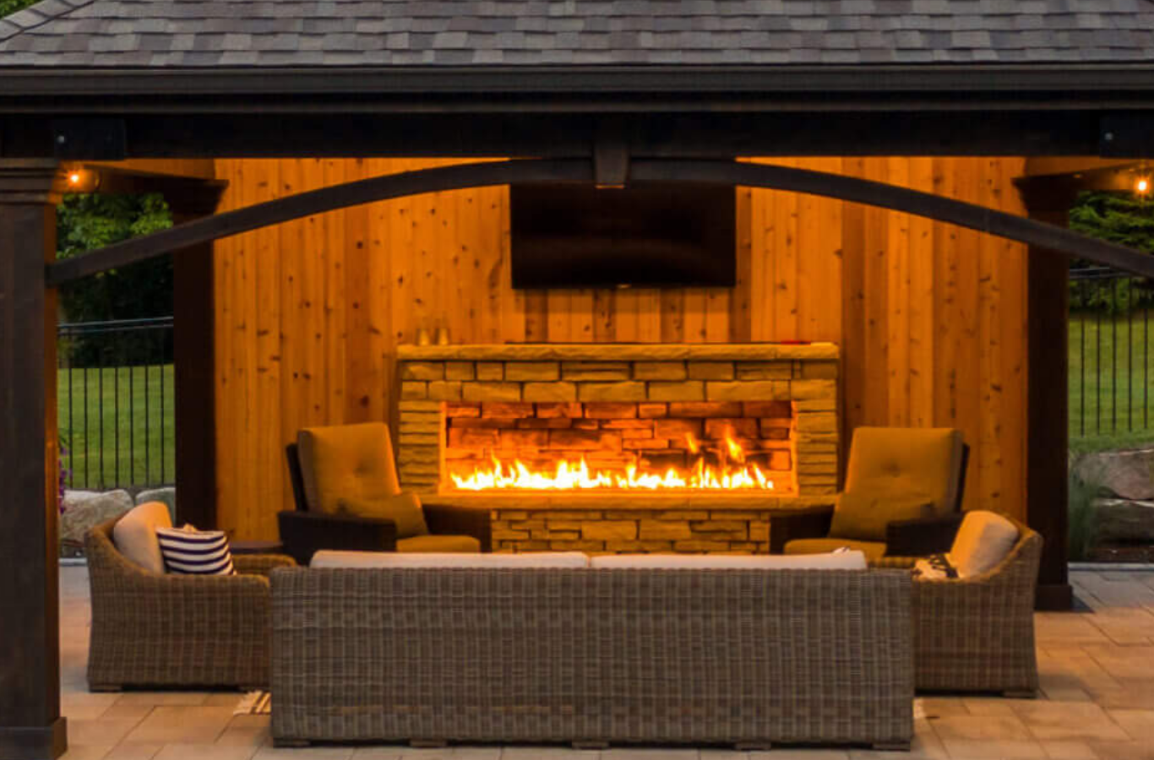
click at [122, 157] on img "carousel" at bounding box center [577, 387] width 1140 height 715
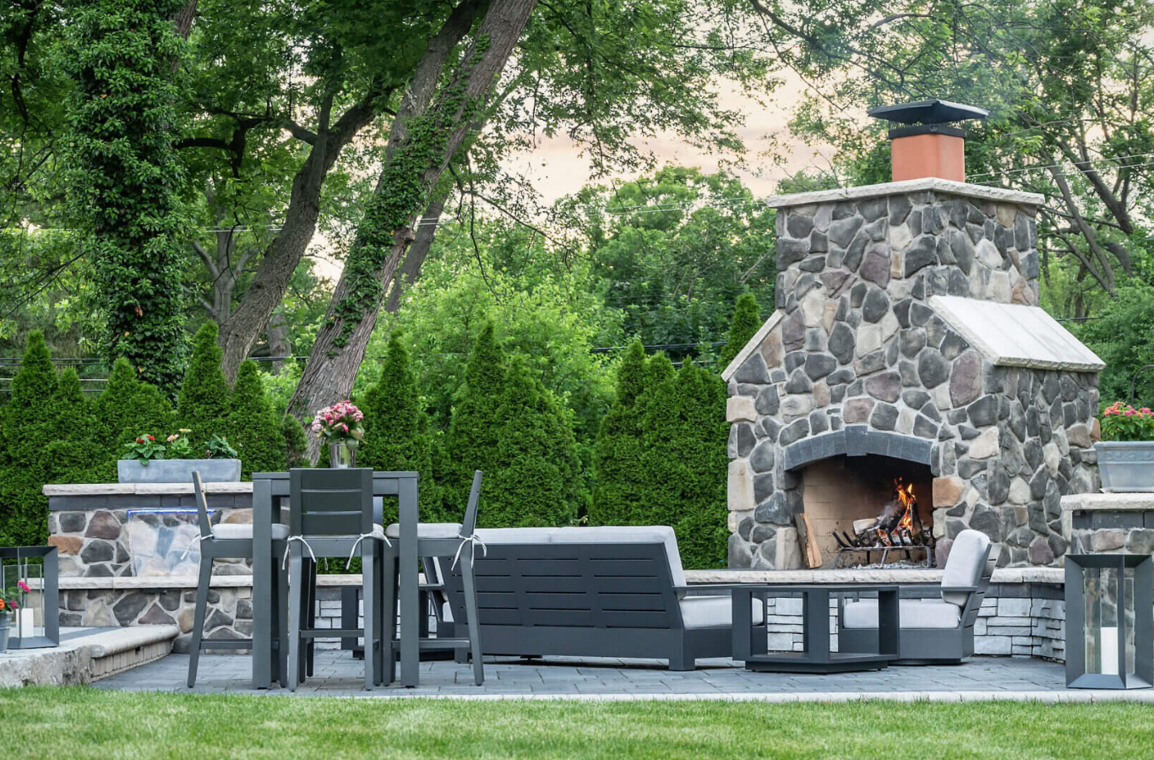
scroll to position [297, 0]
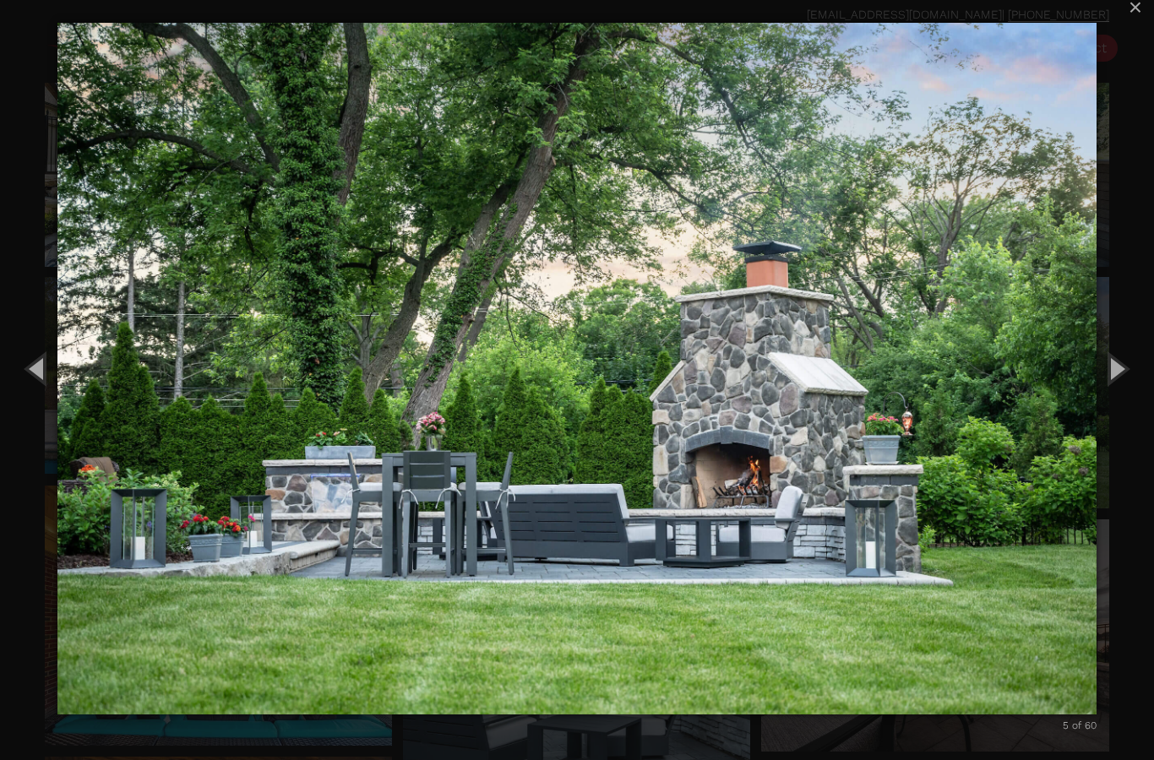
click at [1121, 378] on button "Next (Right arrow key)" at bounding box center [1116, 368] width 76 height 93
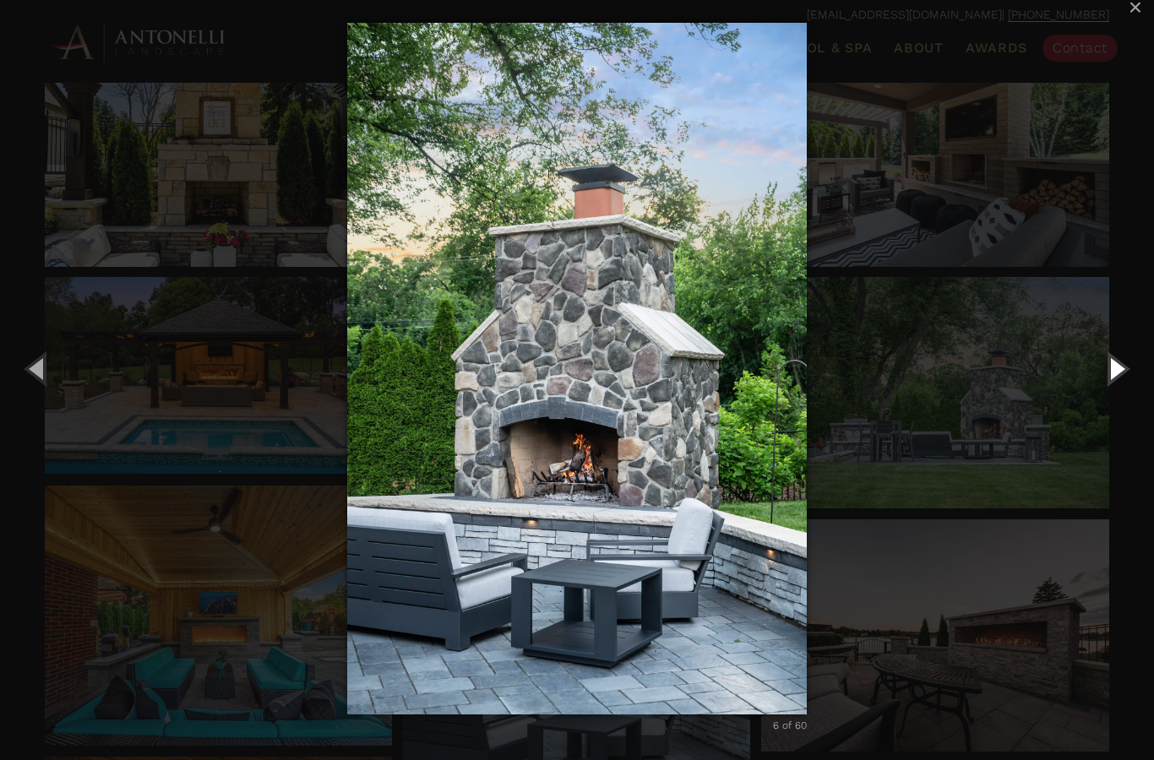
click at [1098, 371] on button "Next (Right arrow key)" at bounding box center [1116, 368] width 76 height 93
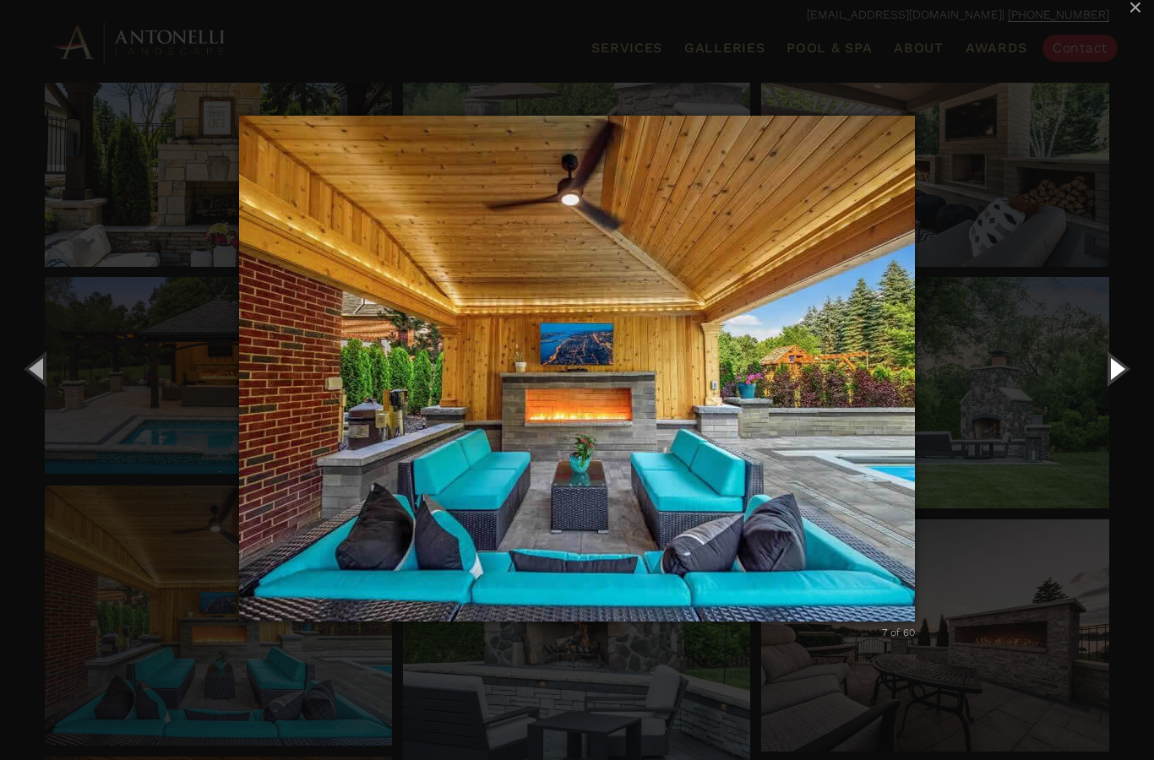
click at [1097, 399] on button "Next (Right arrow key)" at bounding box center [1116, 368] width 76 height 93
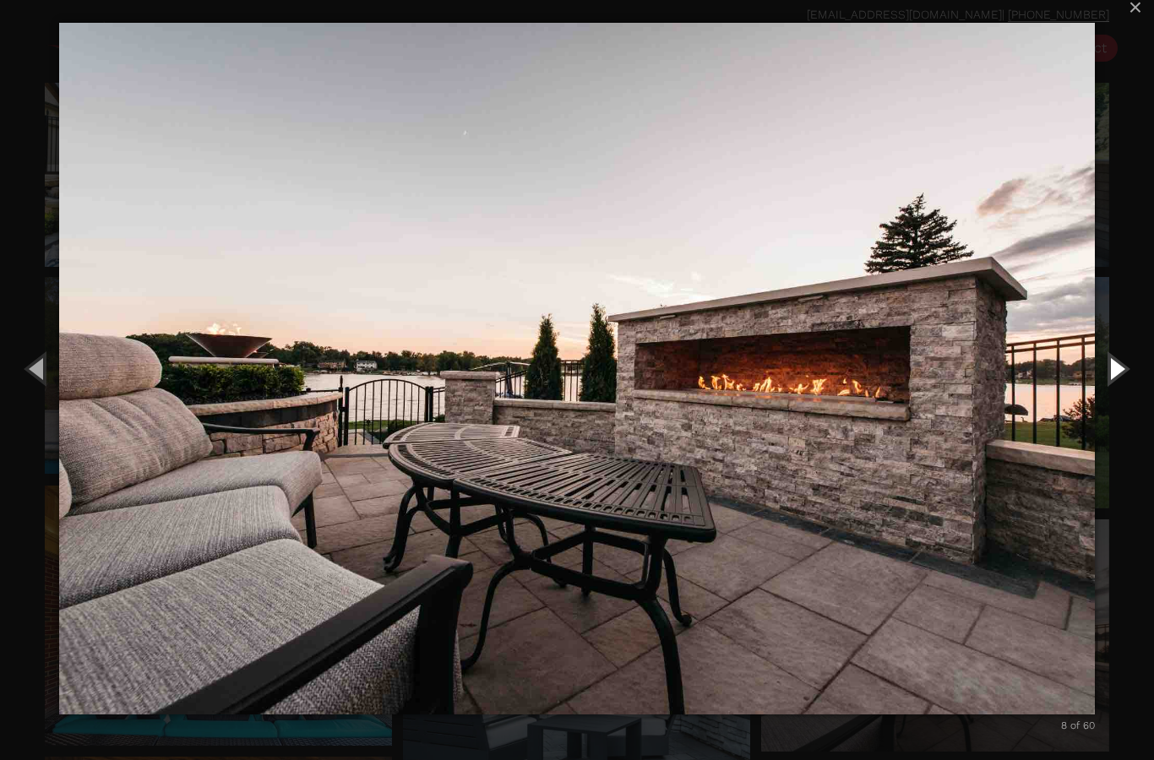
click at [1108, 389] on button "Next (Right arrow key)" at bounding box center [1116, 368] width 76 height 93
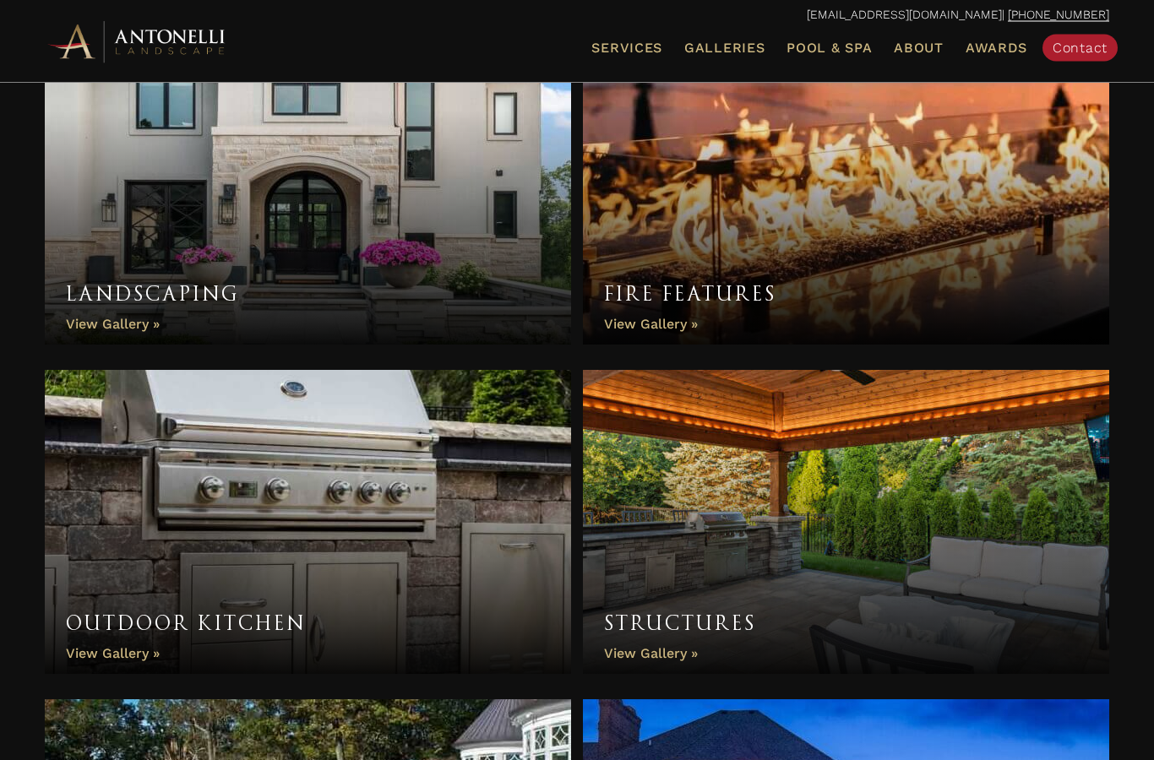
scroll to position [917, 0]
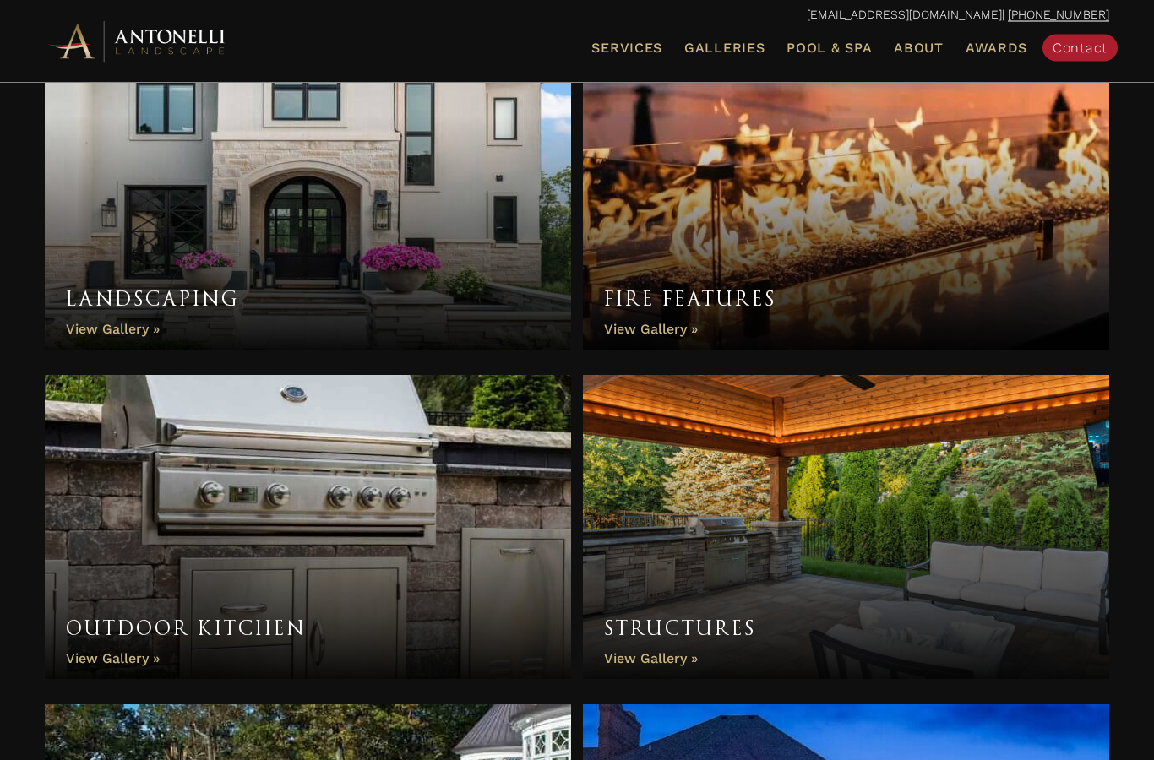
click at [656, 323] on link "Fire Features" at bounding box center [846, 198] width 526 height 304
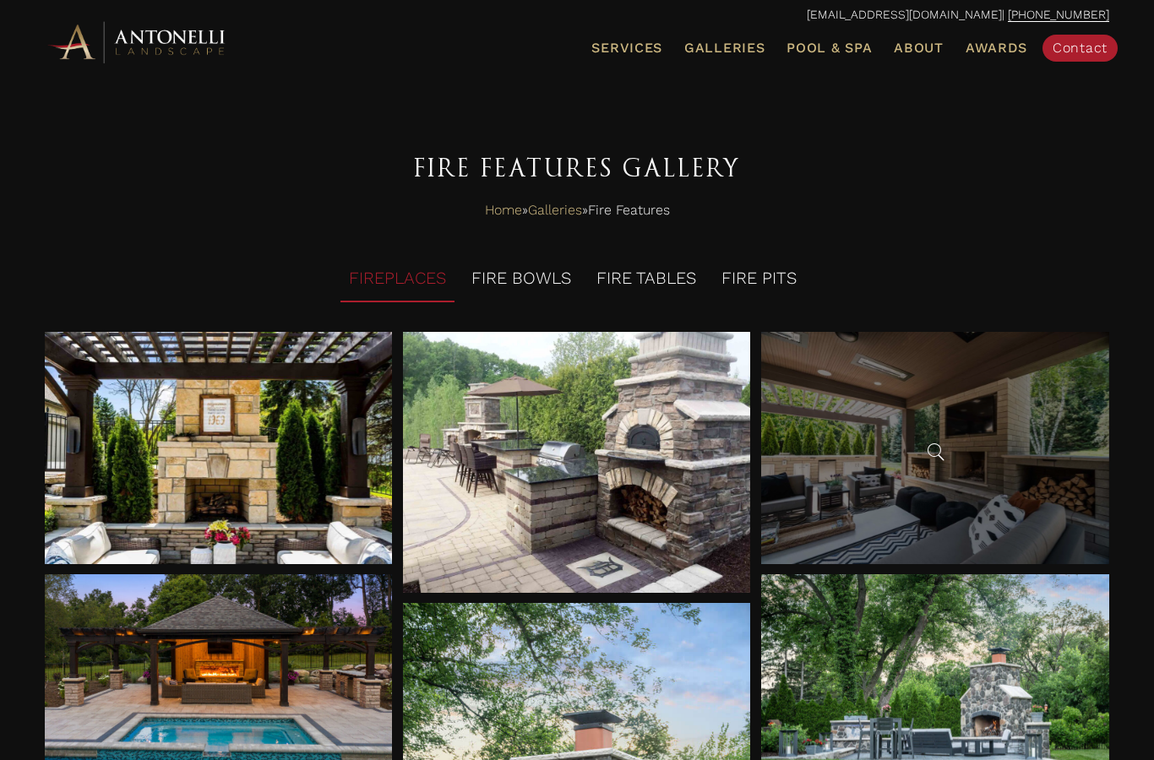
click at [978, 487] on div at bounding box center [935, 448] width 348 height 232
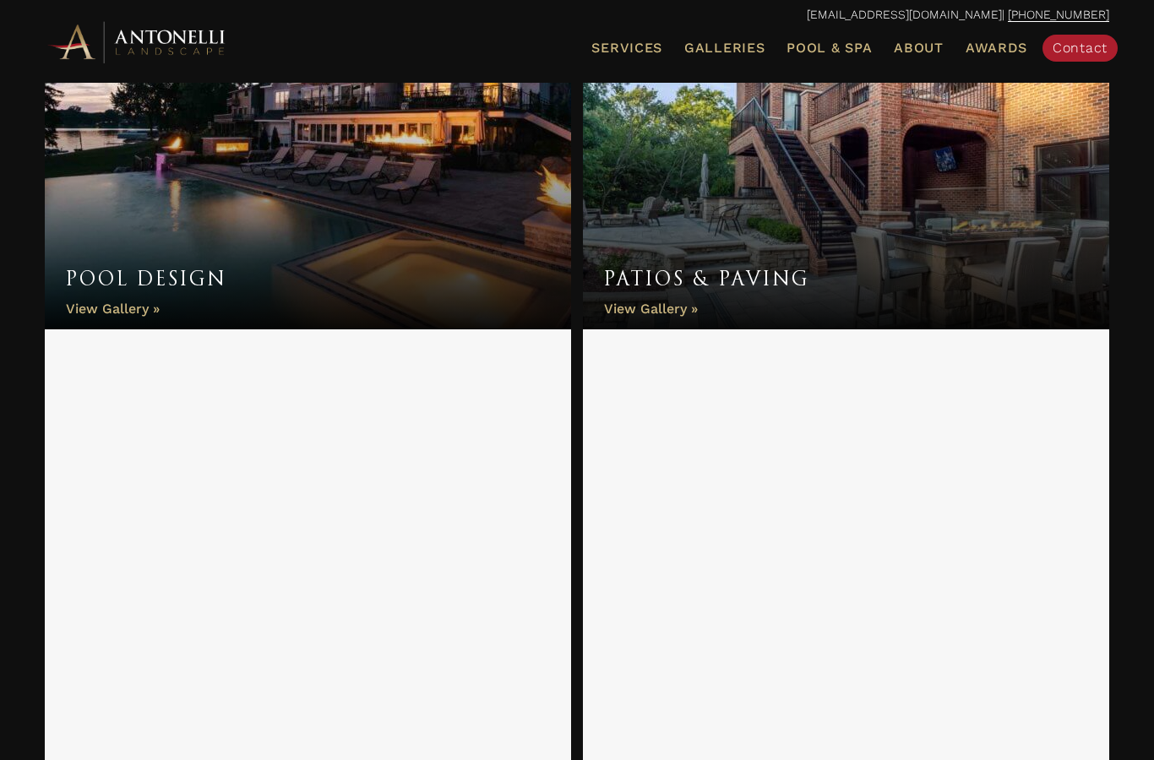
click at [660, 311] on link "Patios & Paving" at bounding box center [846, 177] width 526 height 304
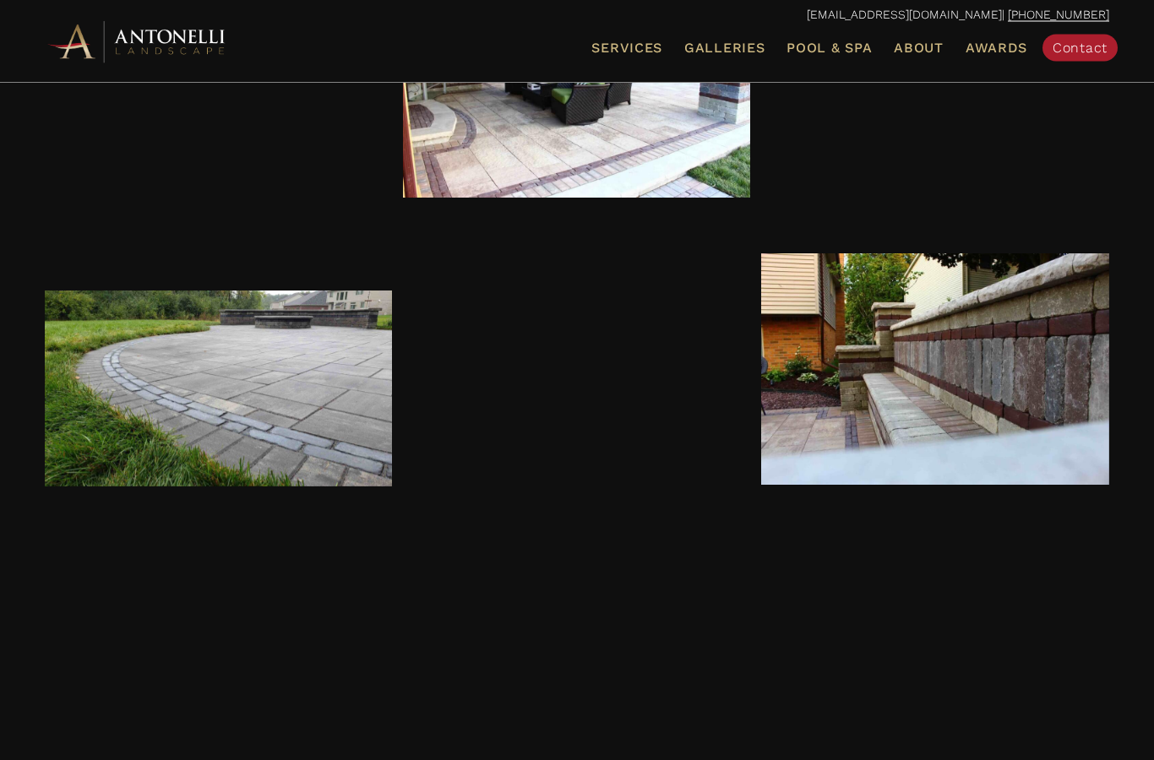
scroll to position [1346, 0]
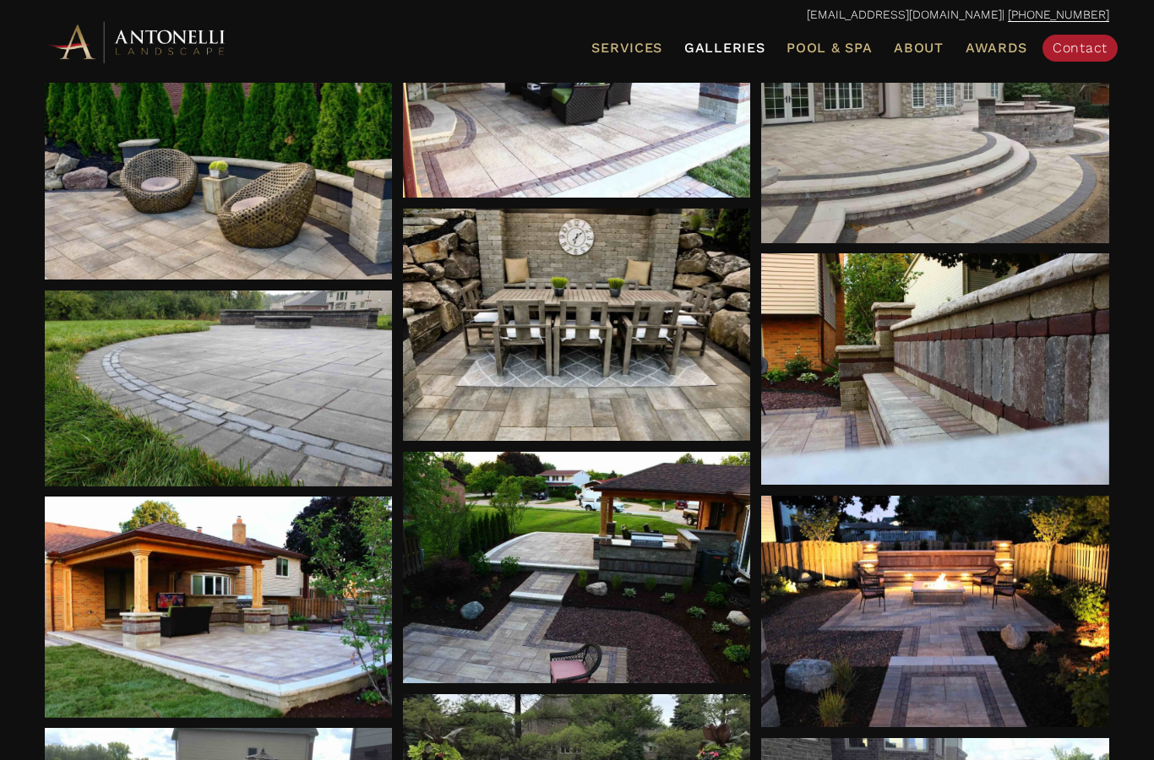
click at [733, 41] on span "Galleries" at bounding box center [724, 48] width 80 height 16
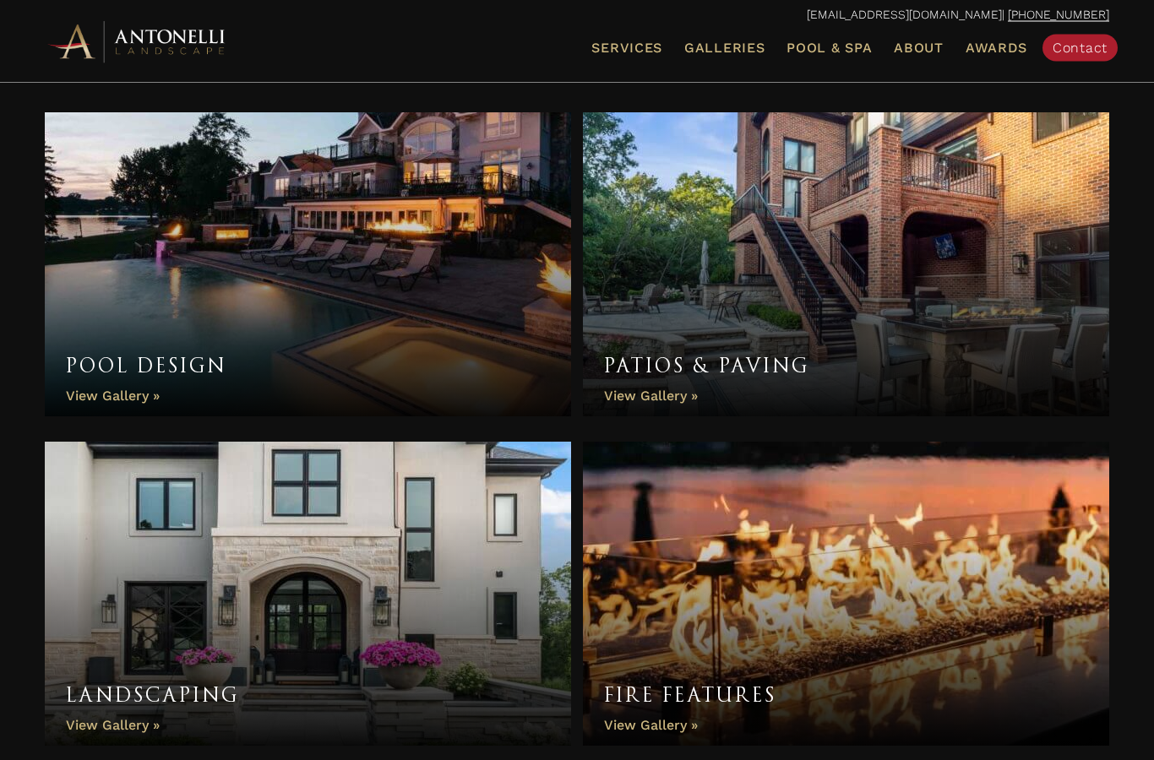
scroll to position [522, 0]
click at [648, 390] on link "Patios & Paving" at bounding box center [846, 264] width 526 height 304
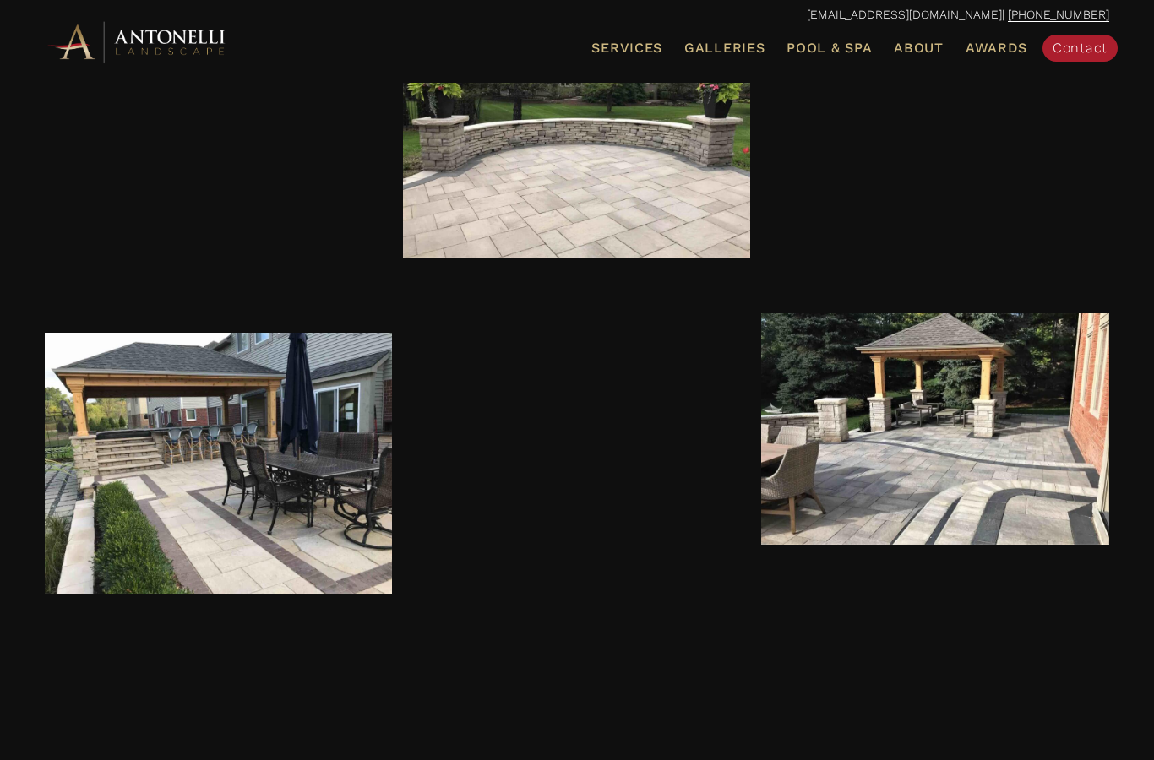
scroll to position [2009, 0]
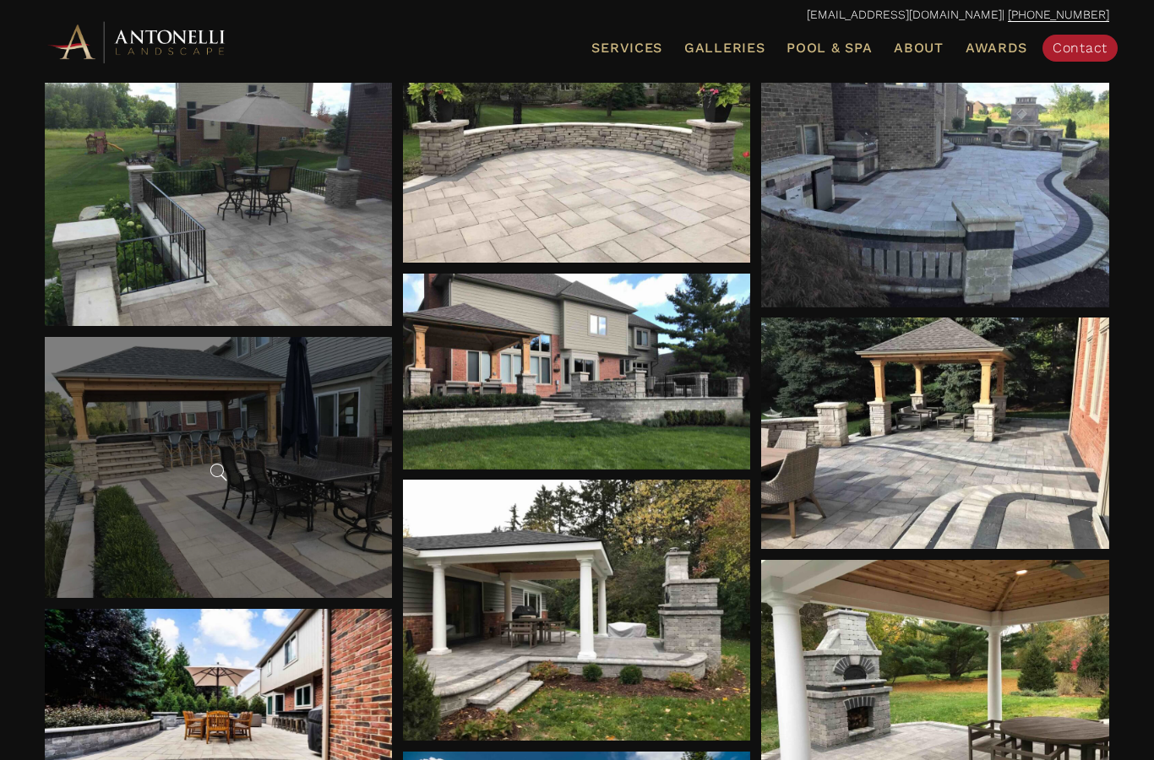
click at [217, 465] on span at bounding box center [217, 472] width 25 height 25
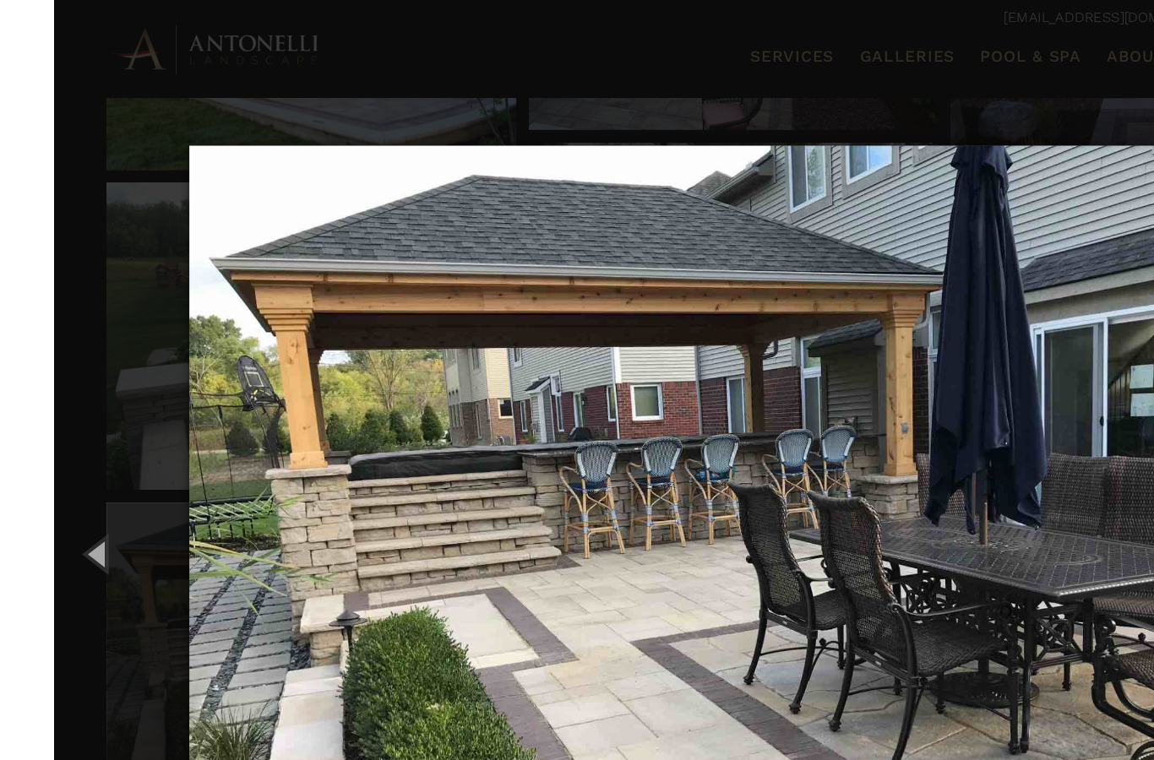
scroll to position [1911, 0]
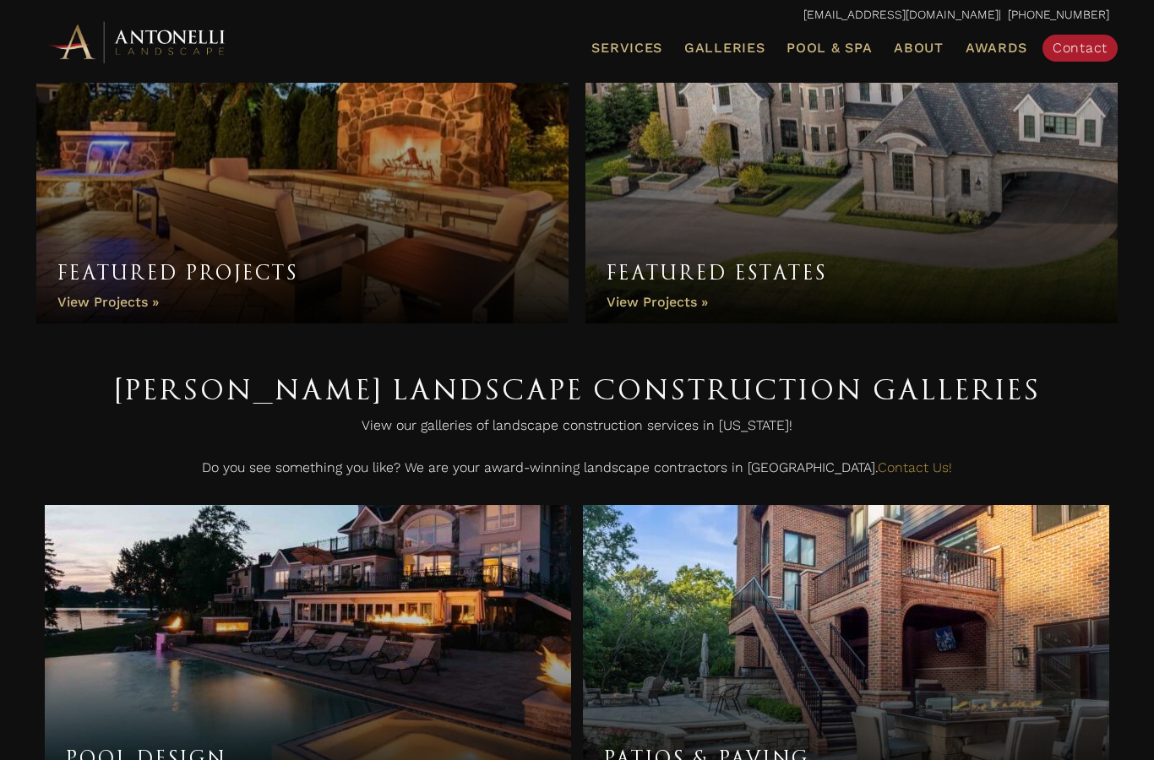
scroll to position [127, 0]
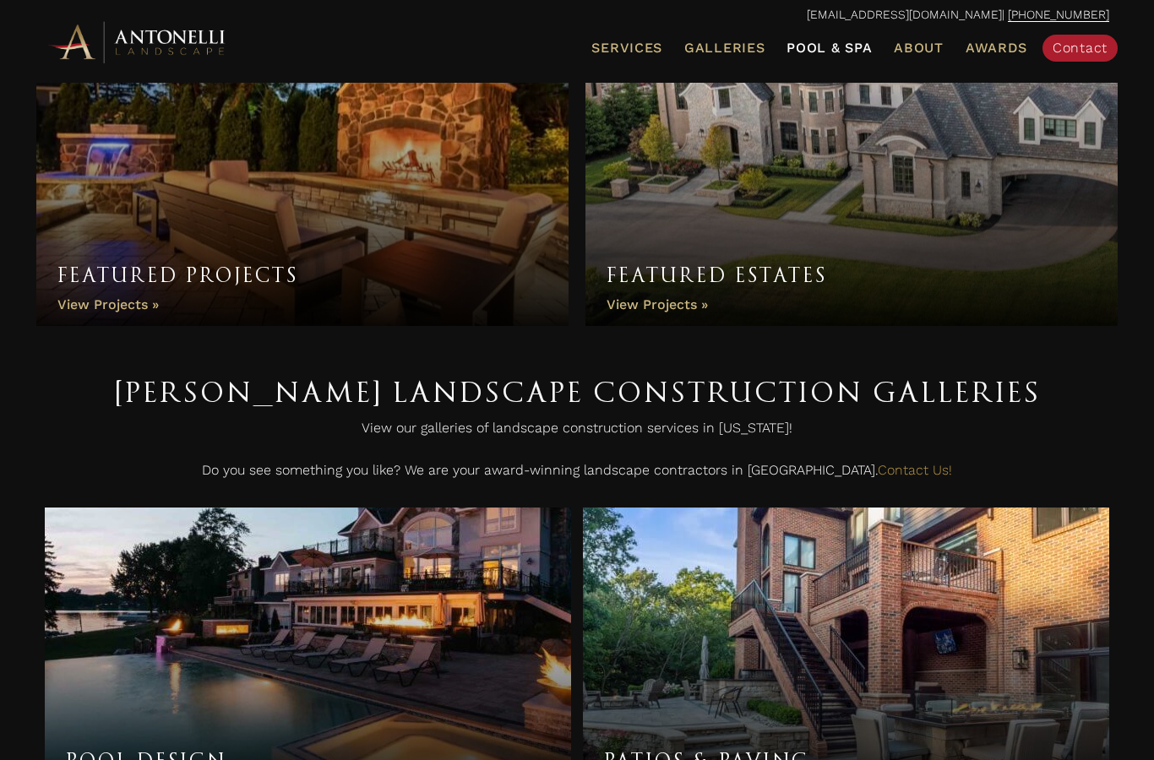
click at [831, 48] on span "Pool & Spa" at bounding box center [828, 48] width 85 height 16
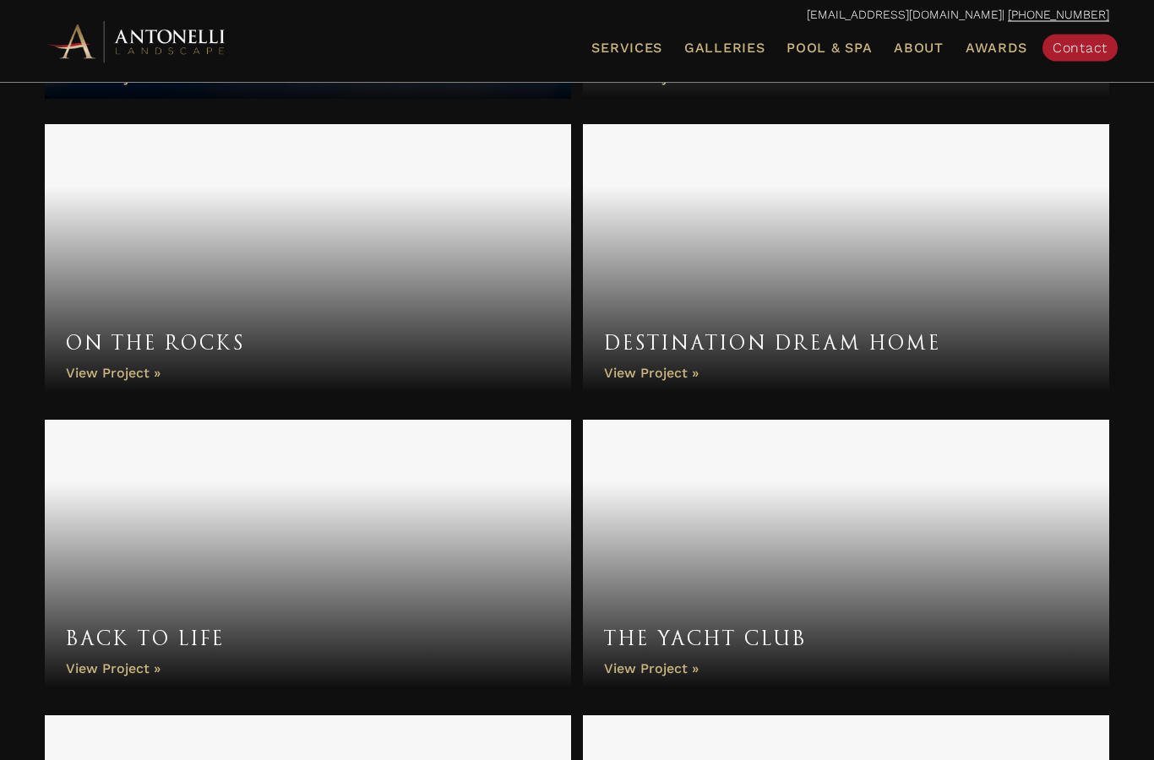
scroll to position [2942, 0]
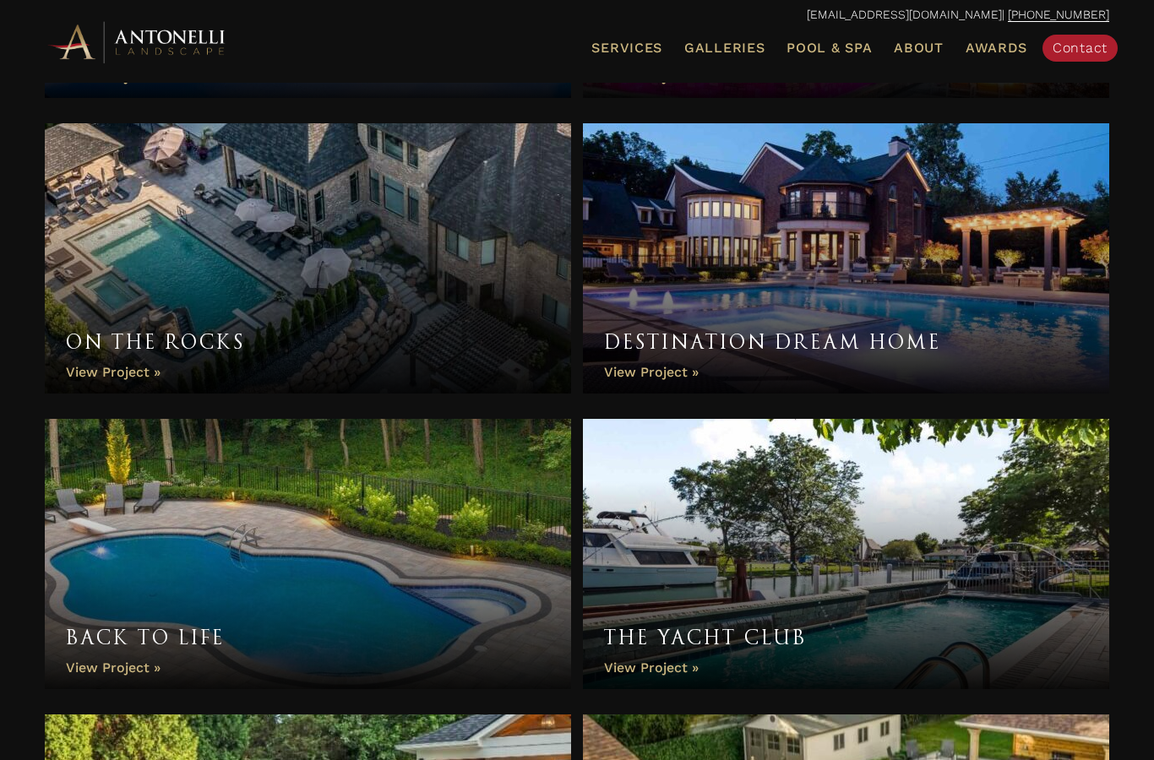
click at [120, 377] on link "On the Rocks" at bounding box center [308, 258] width 526 height 270
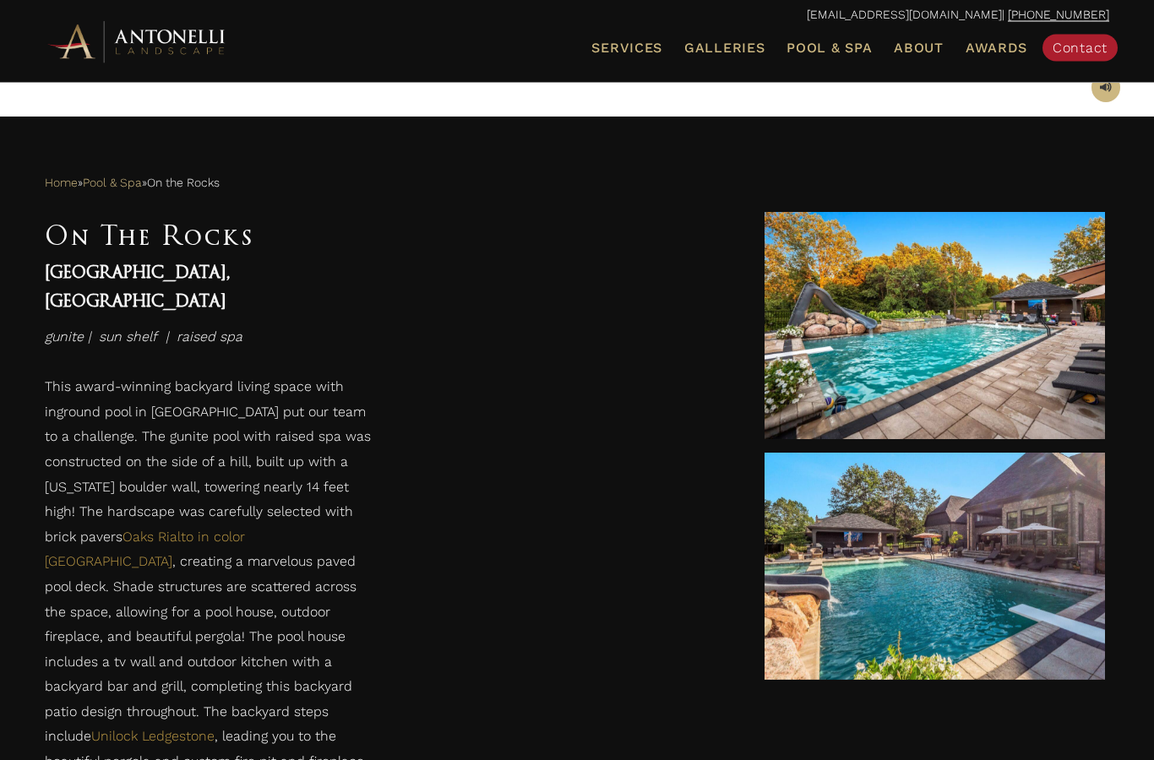
scroll to position [742, 0]
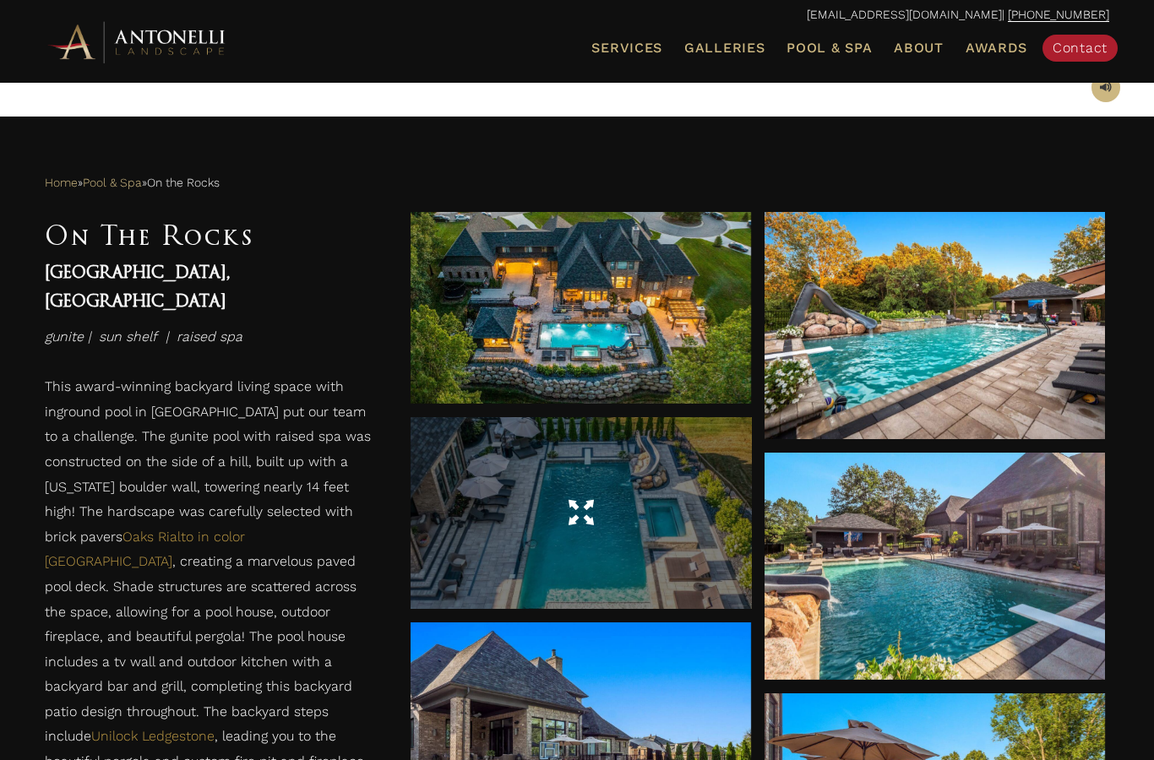
click at [631, 541] on div at bounding box center [581, 513] width 340 height 192
click at [652, 549] on div at bounding box center [581, 513] width 340 height 192
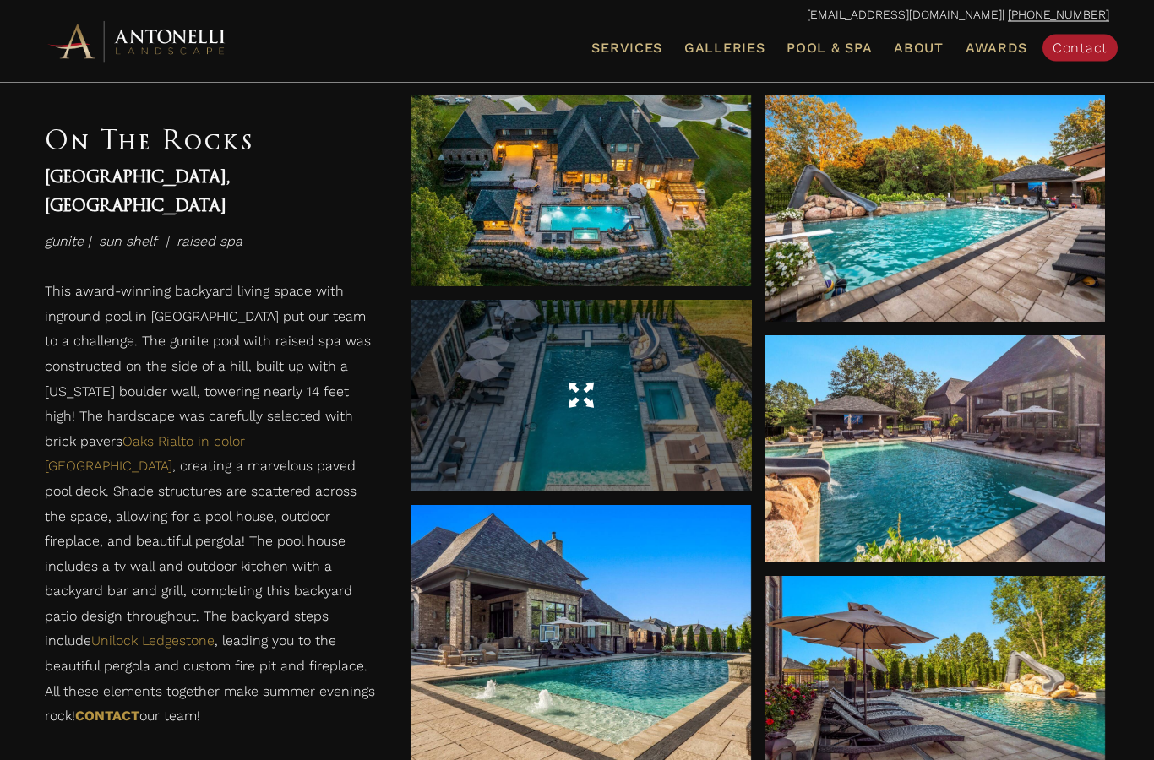
scroll to position [857, 0]
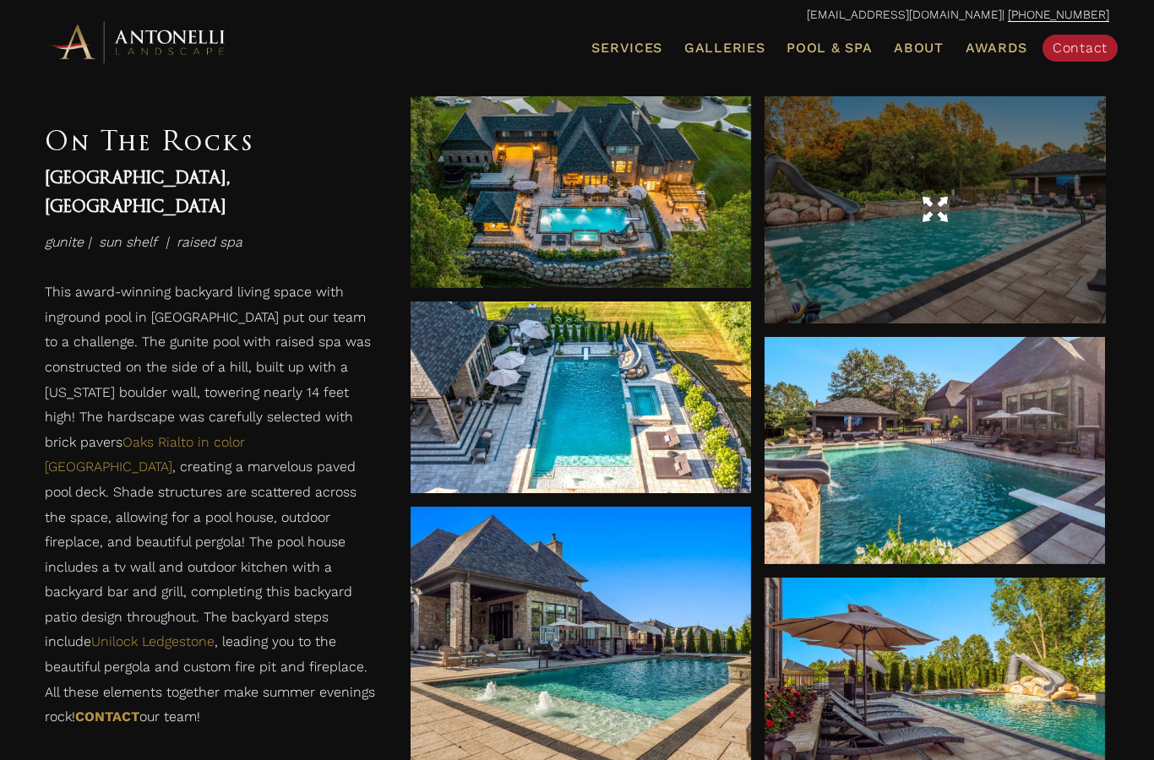
click at [995, 250] on div at bounding box center [934, 209] width 340 height 227
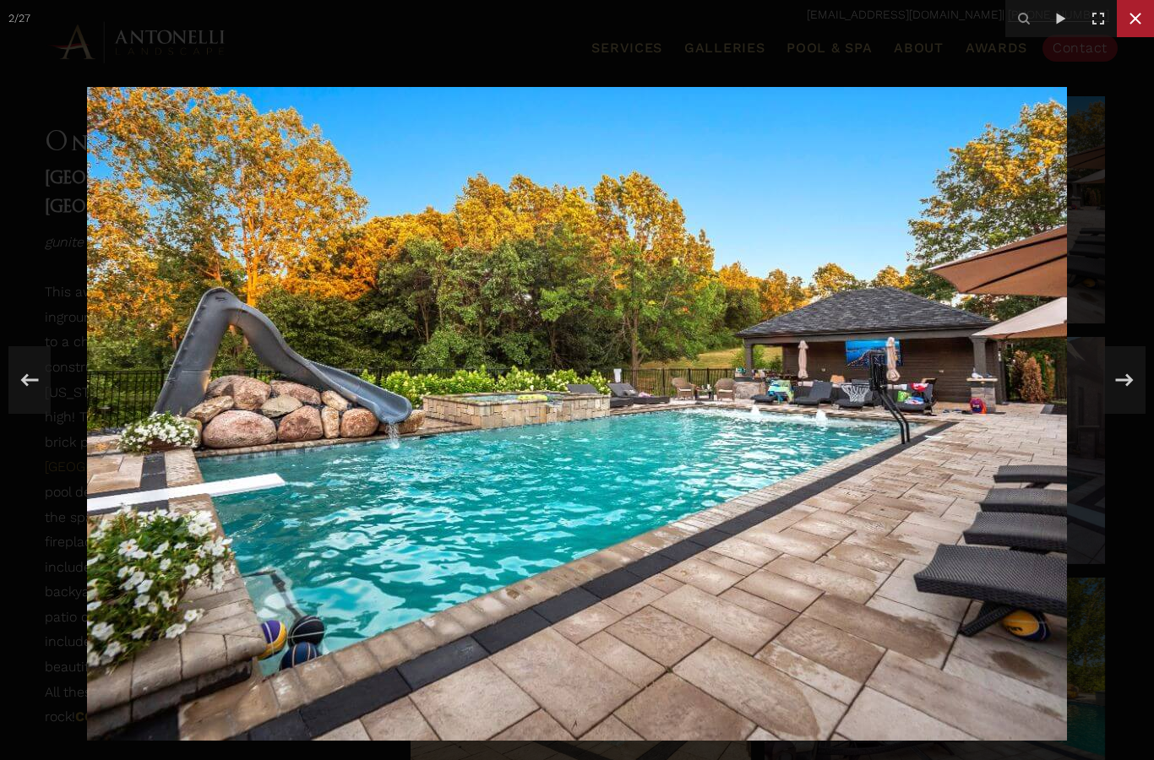
click at [1138, 25] on icon at bounding box center [1135, 18] width 20 height 20
